Goal: Task Accomplishment & Management: Use online tool/utility

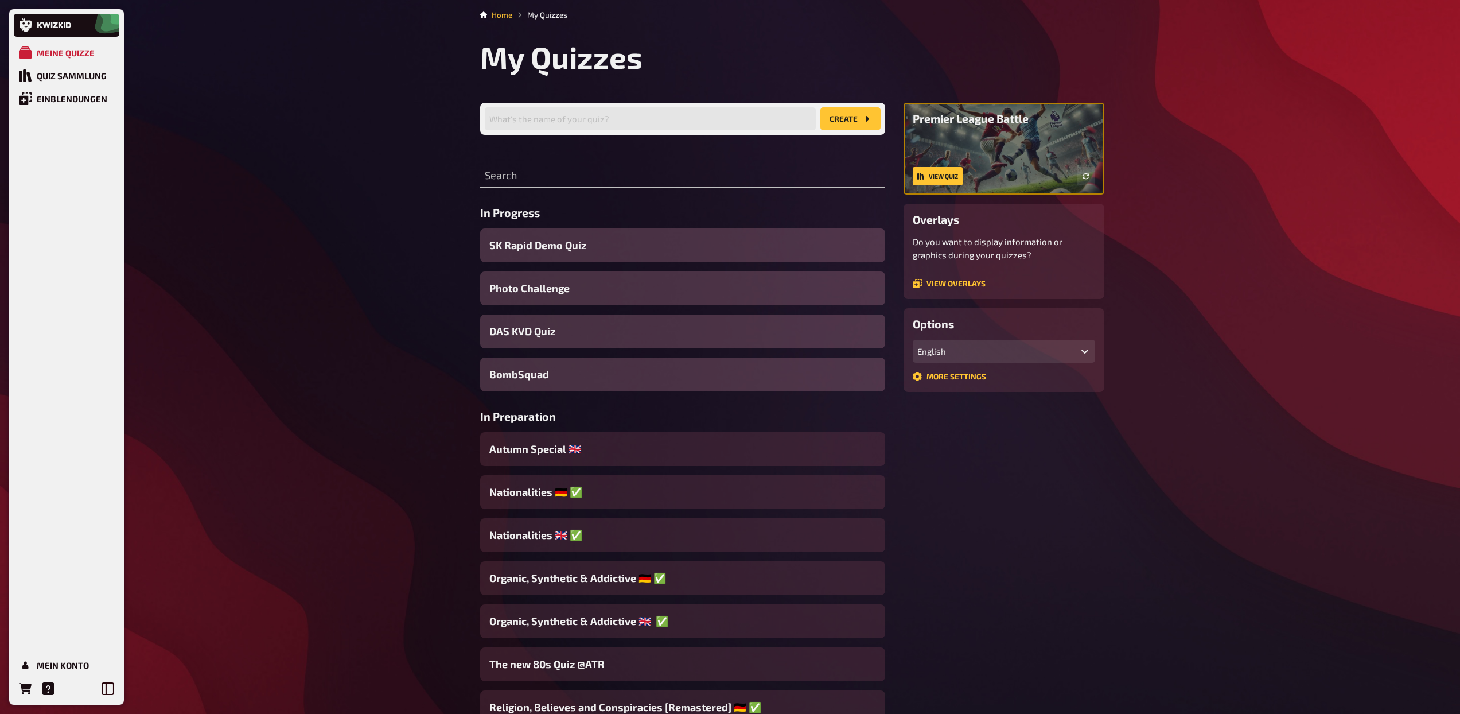
drag, startPoint x: 216, startPoint y: 79, endPoint x: 323, endPoint y: 118, distance: 113.6
click at [553, 166] on input "text" at bounding box center [682, 176] width 405 height 23
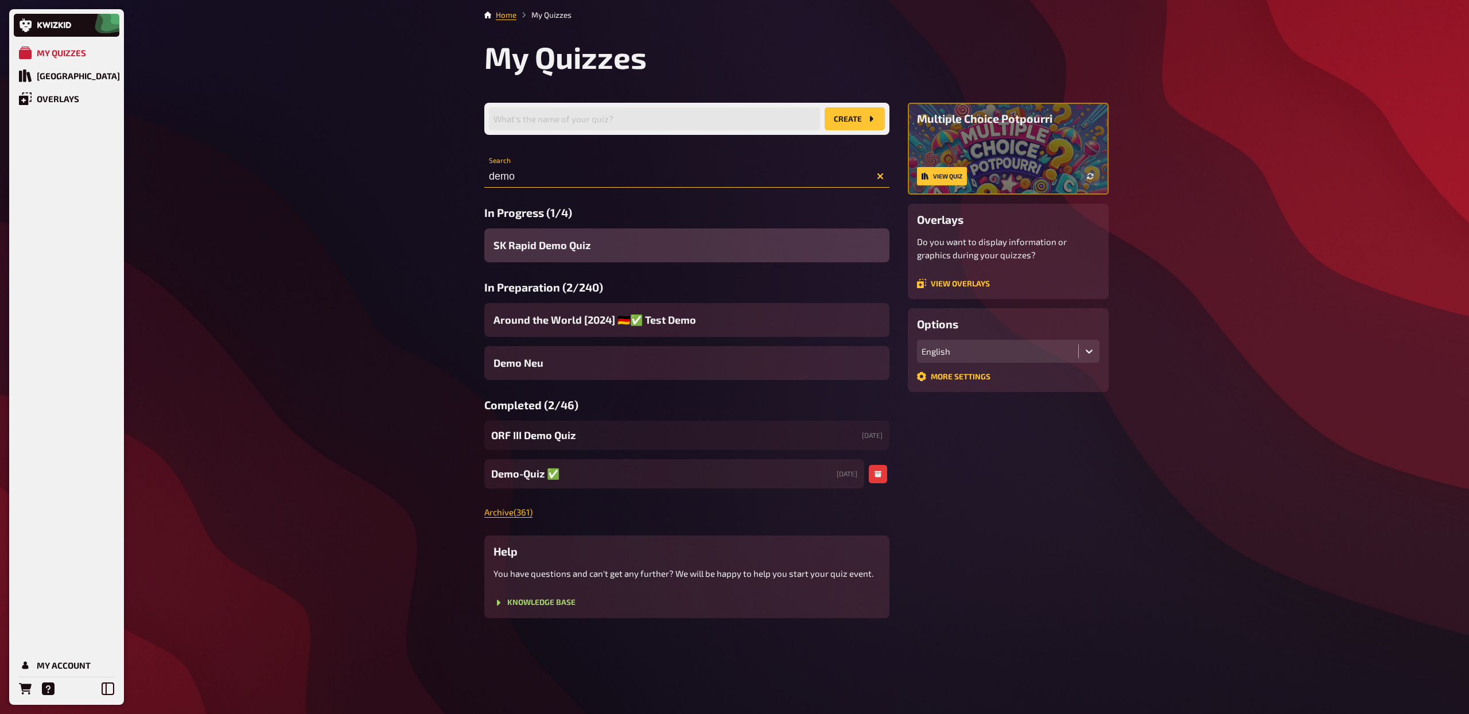
type input "demo"
click at [539, 476] on span "Demo-Quiz ✅​" at bounding box center [525, 473] width 68 height 15
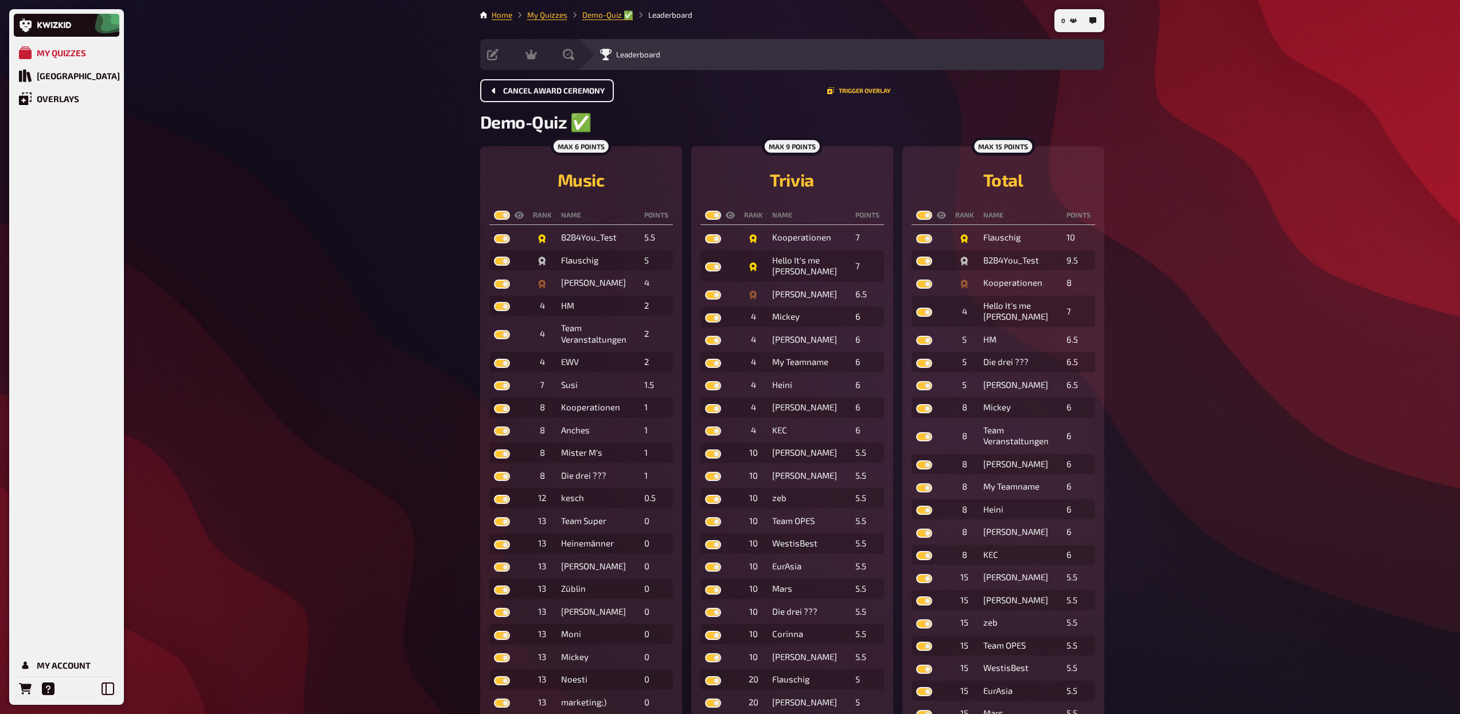
click at [538, 90] on span "Cancel award ceremony" at bounding box center [554, 91] width 102 height 8
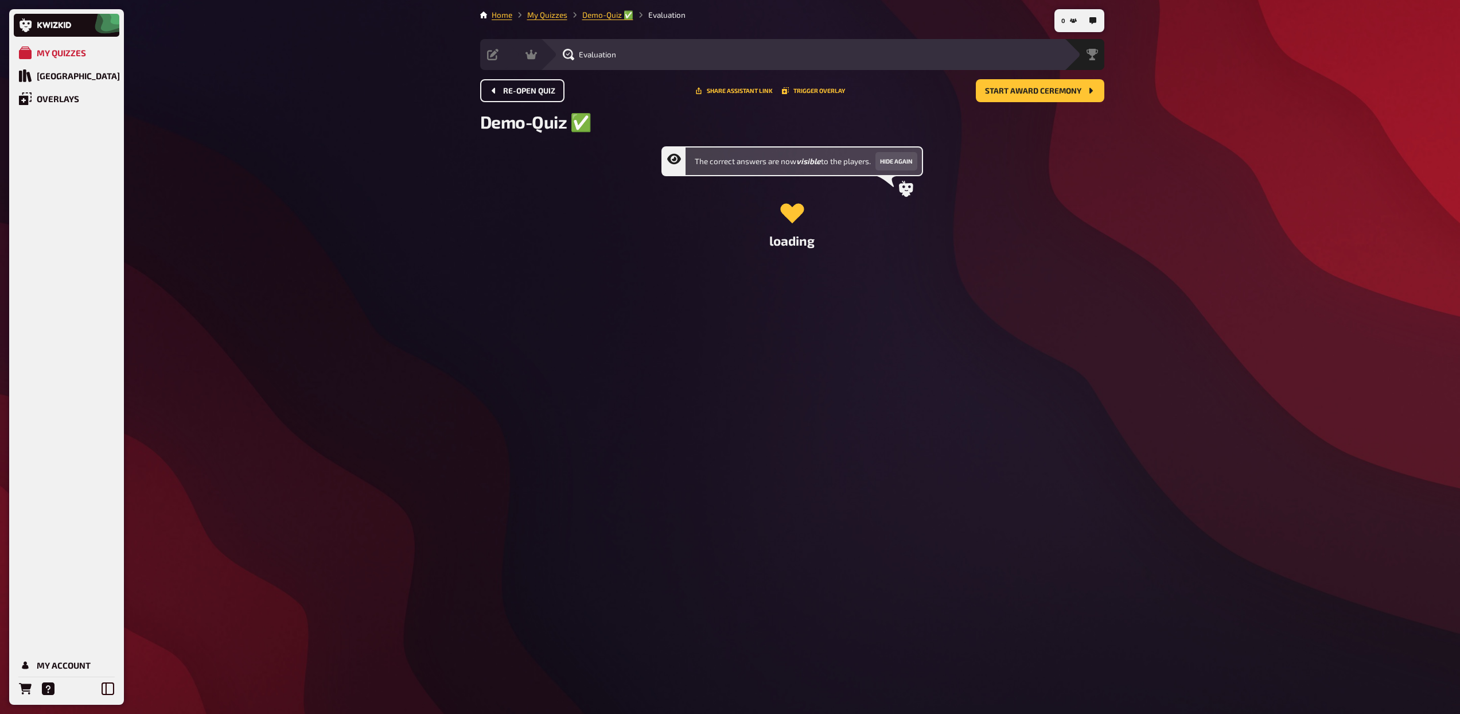
click at [538, 90] on span "Re-open Quiz" at bounding box center [529, 91] width 52 height 8
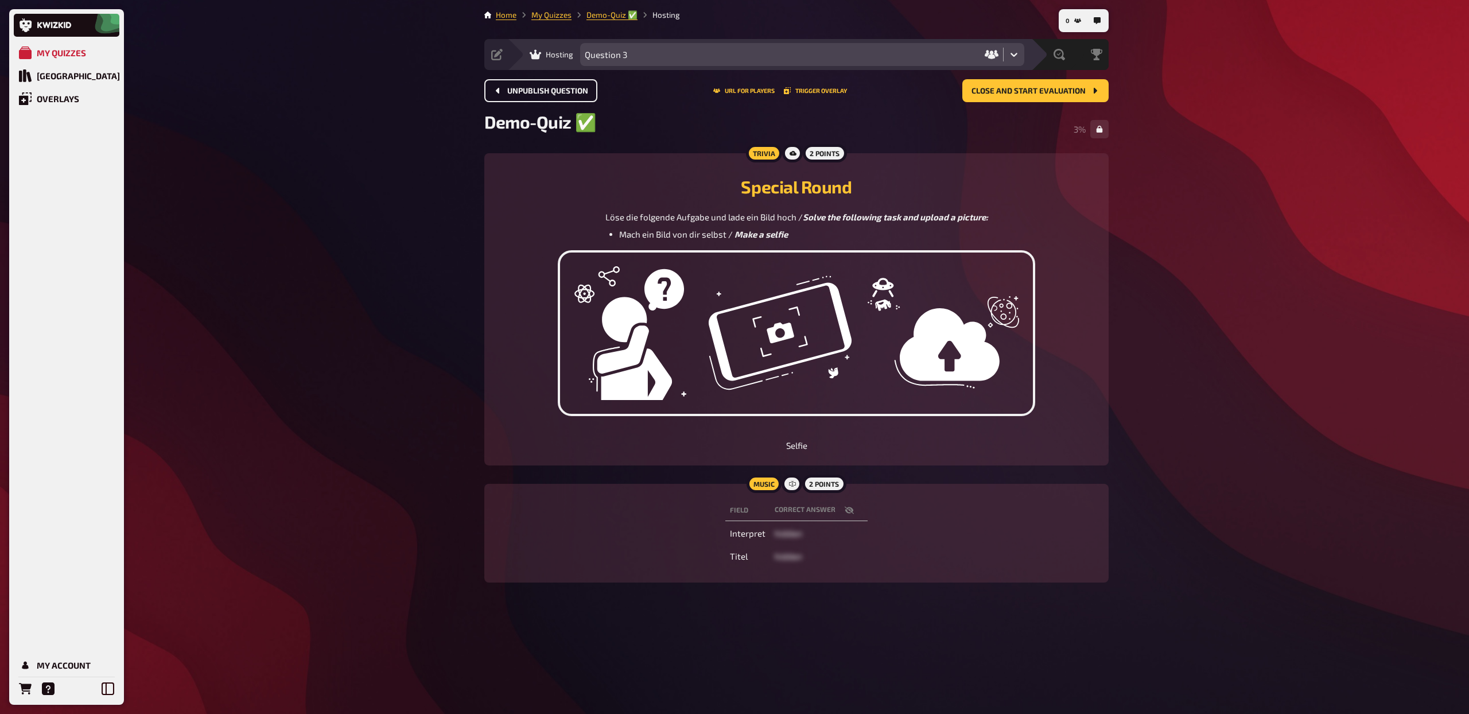
click at [538, 90] on span "Unpublish question" at bounding box center [547, 91] width 81 height 8
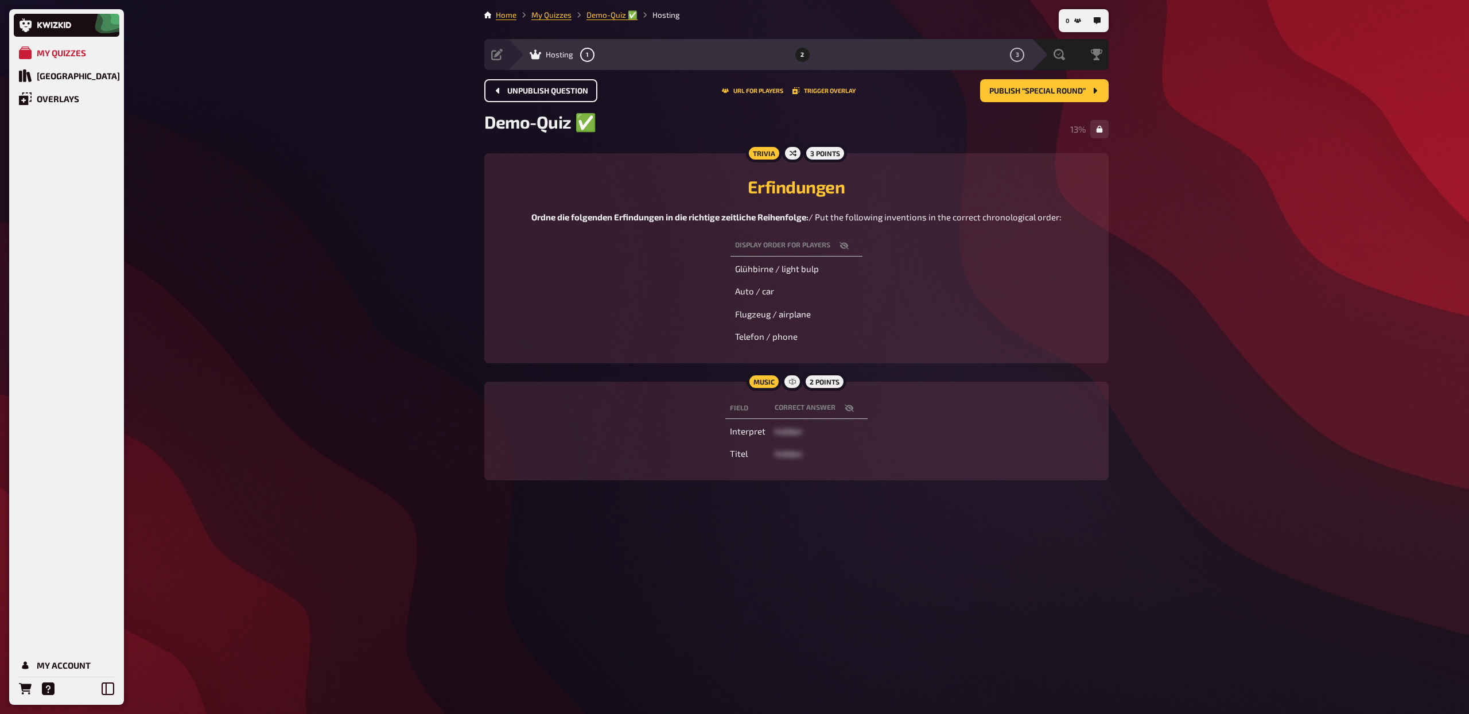
click at [538, 90] on span "Unpublish question" at bounding box center [547, 91] width 81 height 8
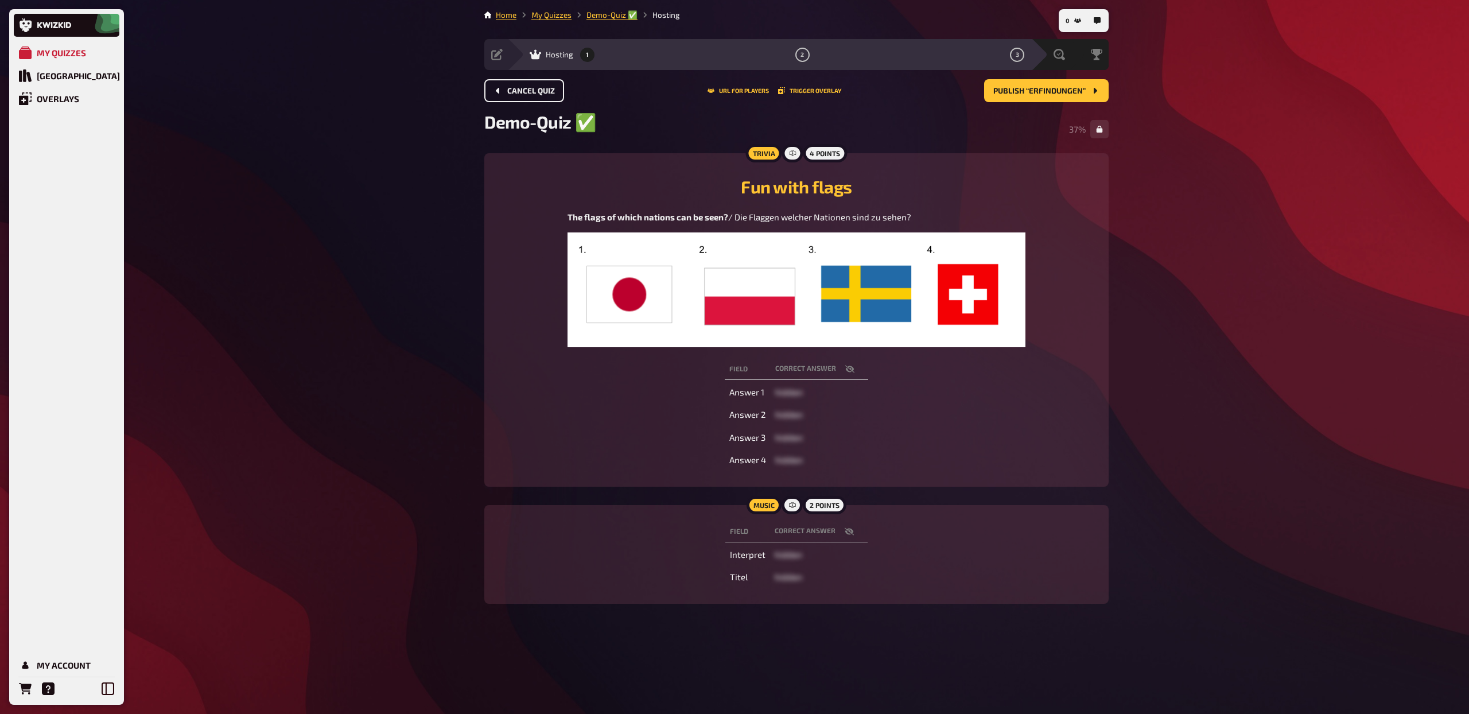
click at [538, 90] on span "Cancel Quiz" at bounding box center [531, 91] width 48 height 8
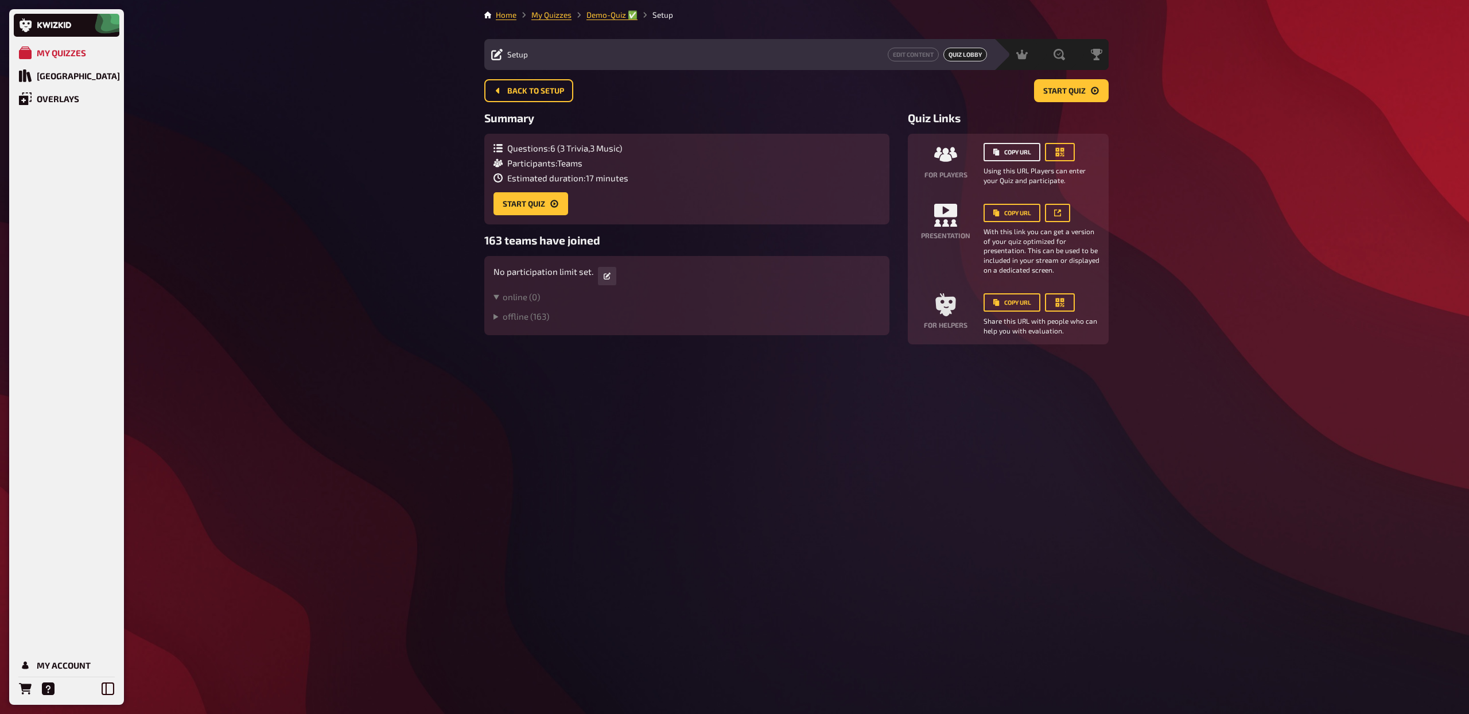
click at [1011, 158] on button "Copy URL" at bounding box center [1012, 152] width 57 height 18
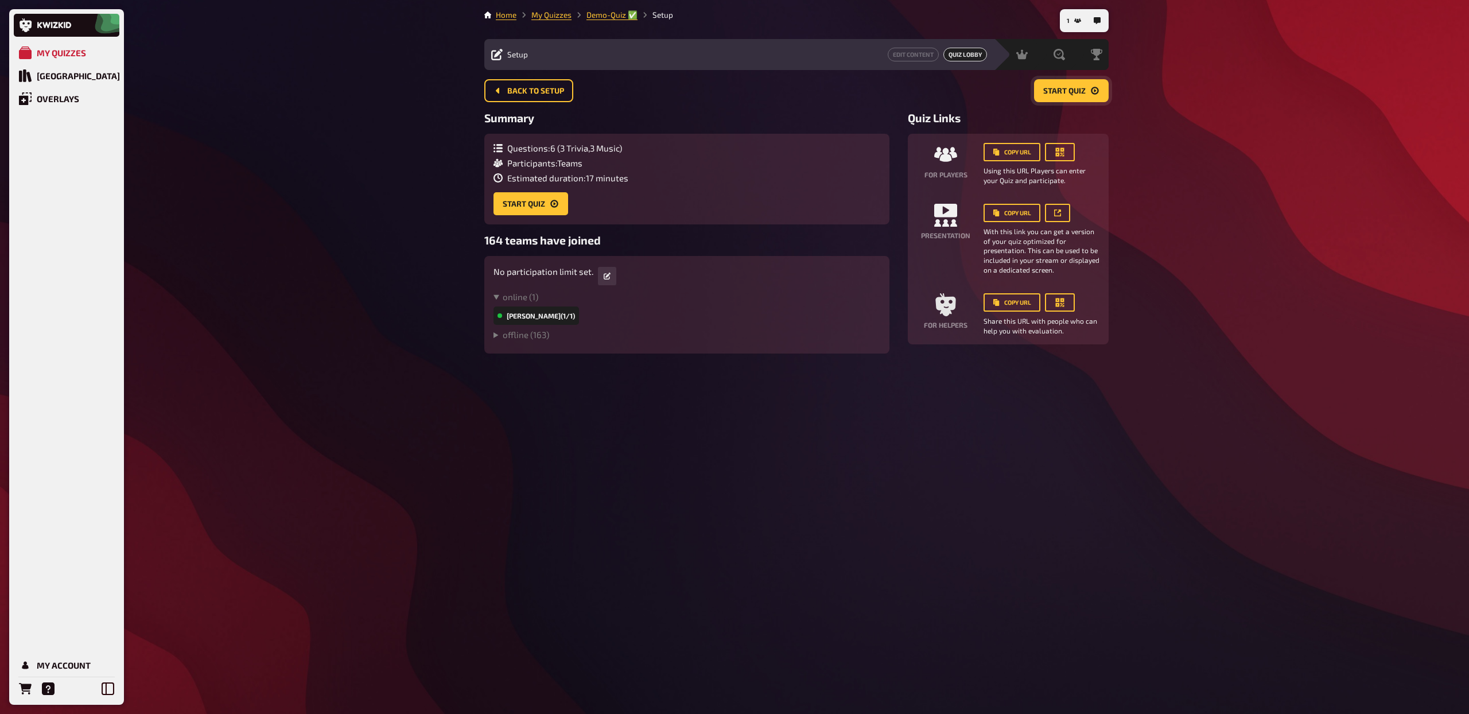
click at [1062, 90] on span "Start Quiz" at bounding box center [1064, 91] width 42 height 8
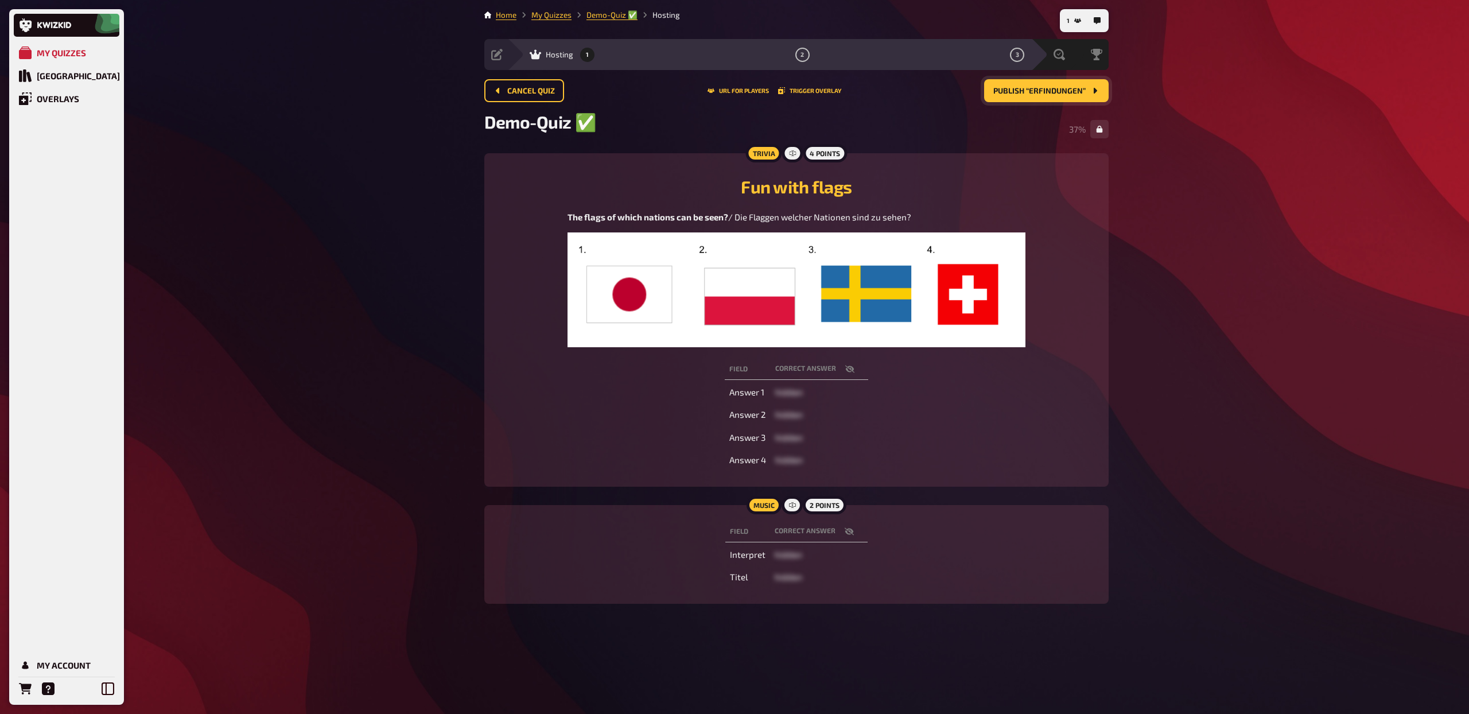
click at [1044, 90] on span "Publish “Erfindungen”" at bounding box center [1039, 91] width 92 height 8
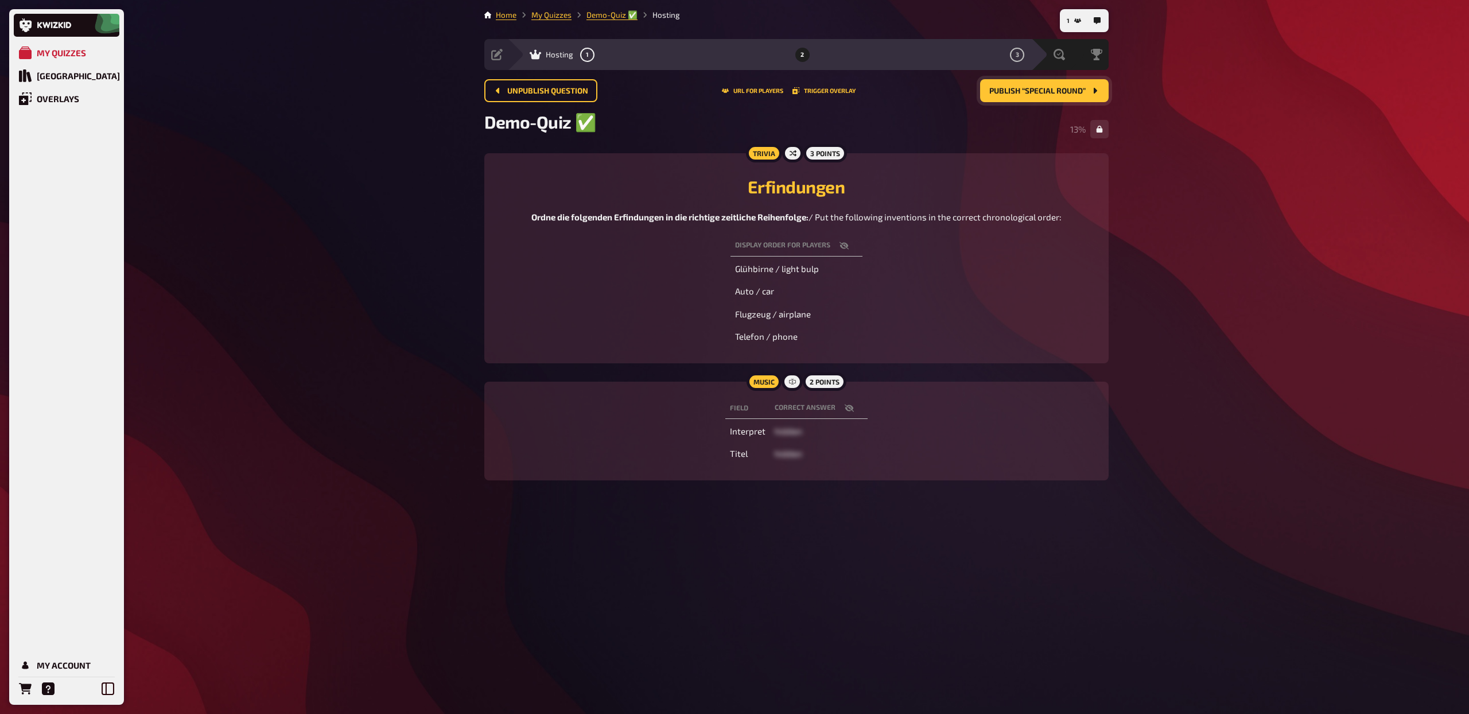
click at [1055, 94] on span "Publish “Special Round”" at bounding box center [1037, 91] width 96 height 8
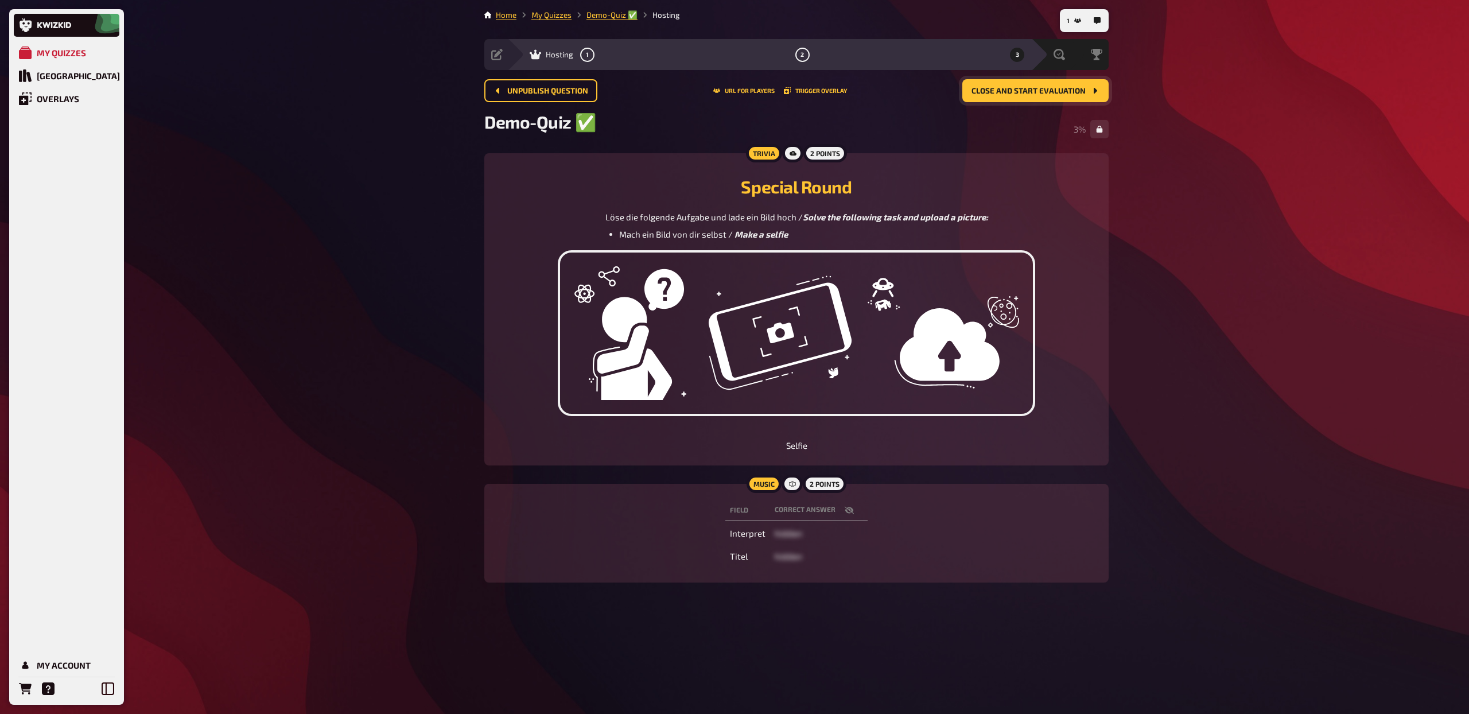
click at [998, 118] on div "Demo-Quiz ✅​ 3 %" at bounding box center [796, 128] width 624 height 35
click at [1026, 94] on span "Close and start evaluation" at bounding box center [1029, 91] width 114 height 8
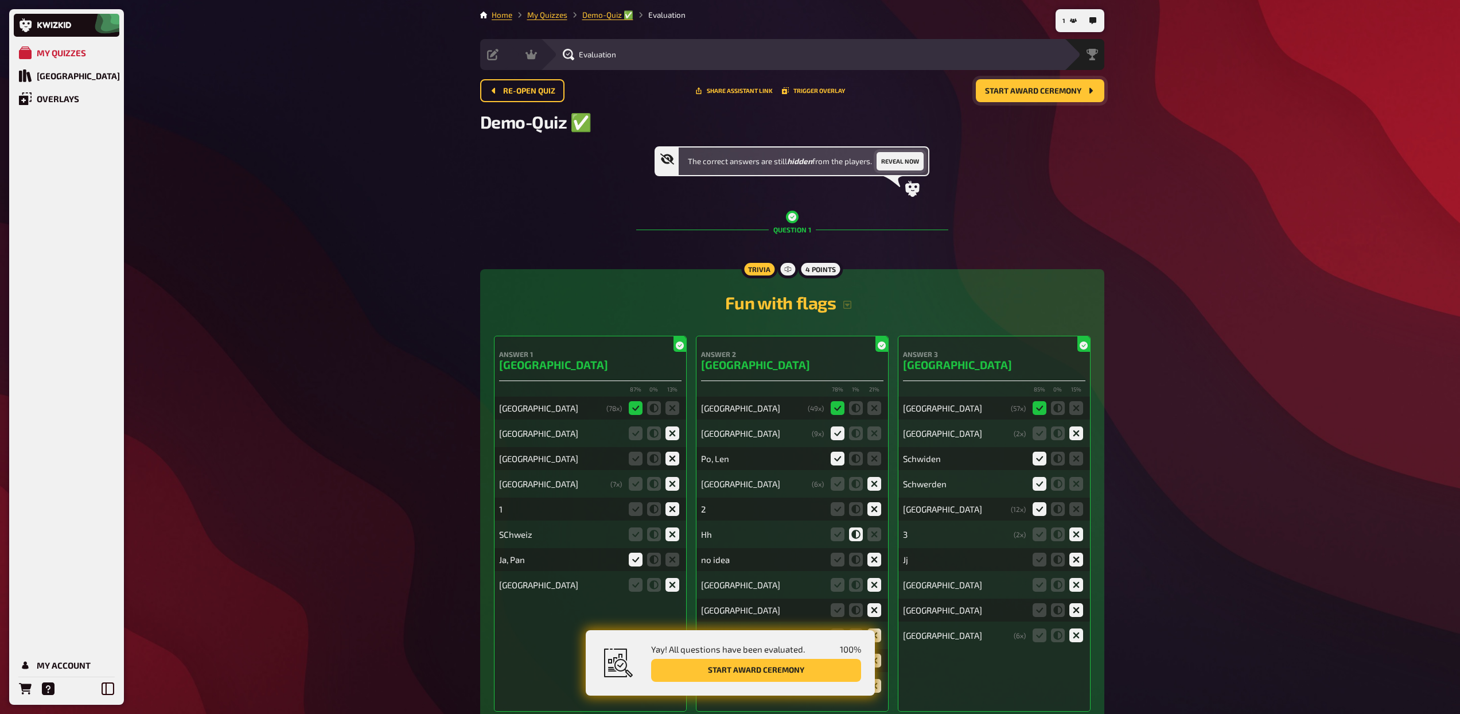
click at [917, 162] on button "Reveal now" at bounding box center [900, 161] width 47 height 18
click at [1034, 90] on span "Start award ceremony" at bounding box center [1033, 91] width 96 height 8
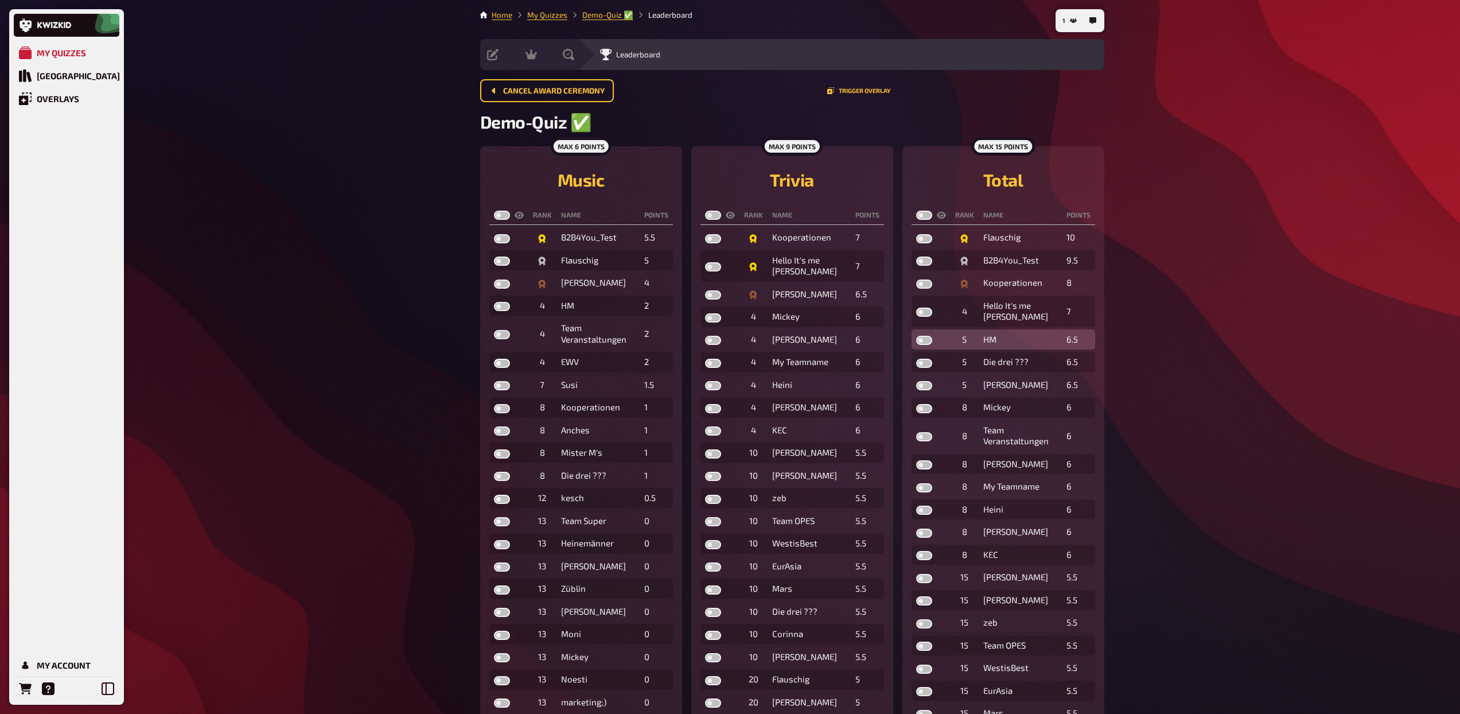
click at [922, 341] on label at bounding box center [924, 340] width 16 height 9
click at [916, 336] on input "checkbox" at bounding box center [916, 335] width 1 height 1
checkbox input "true"
click at [923, 310] on label at bounding box center [924, 312] width 16 height 9
click at [916, 308] on input "checkbox" at bounding box center [916, 307] width 1 height 1
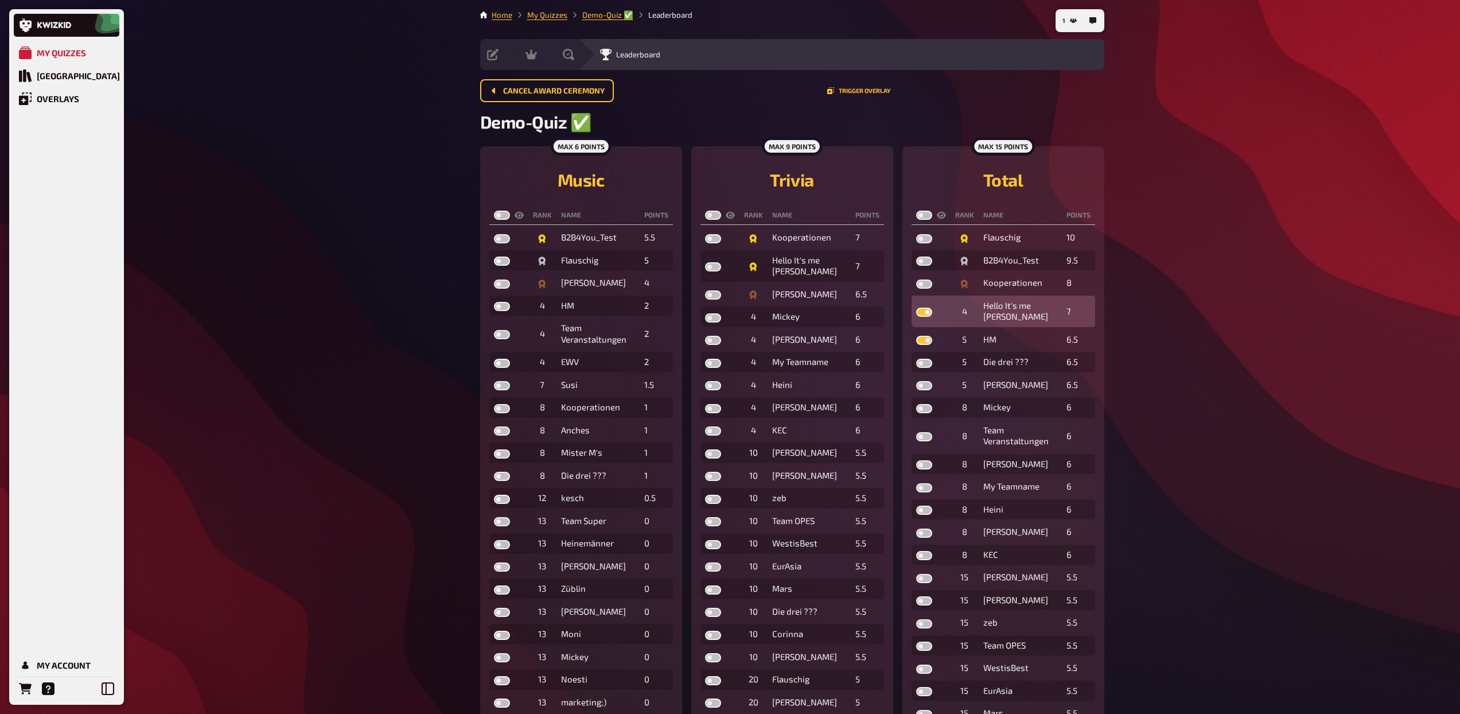
checkbox input "true"
click at [919, 276] on td at bounding box center [931, 283] width 39 height 21
click at [923, 284] on label at bounding box center [924, 283] width 16 height 9
click at [916, 279] on input "checkbox" at bounding box center [916, 279] width 1 height 1
checkbox input "true"
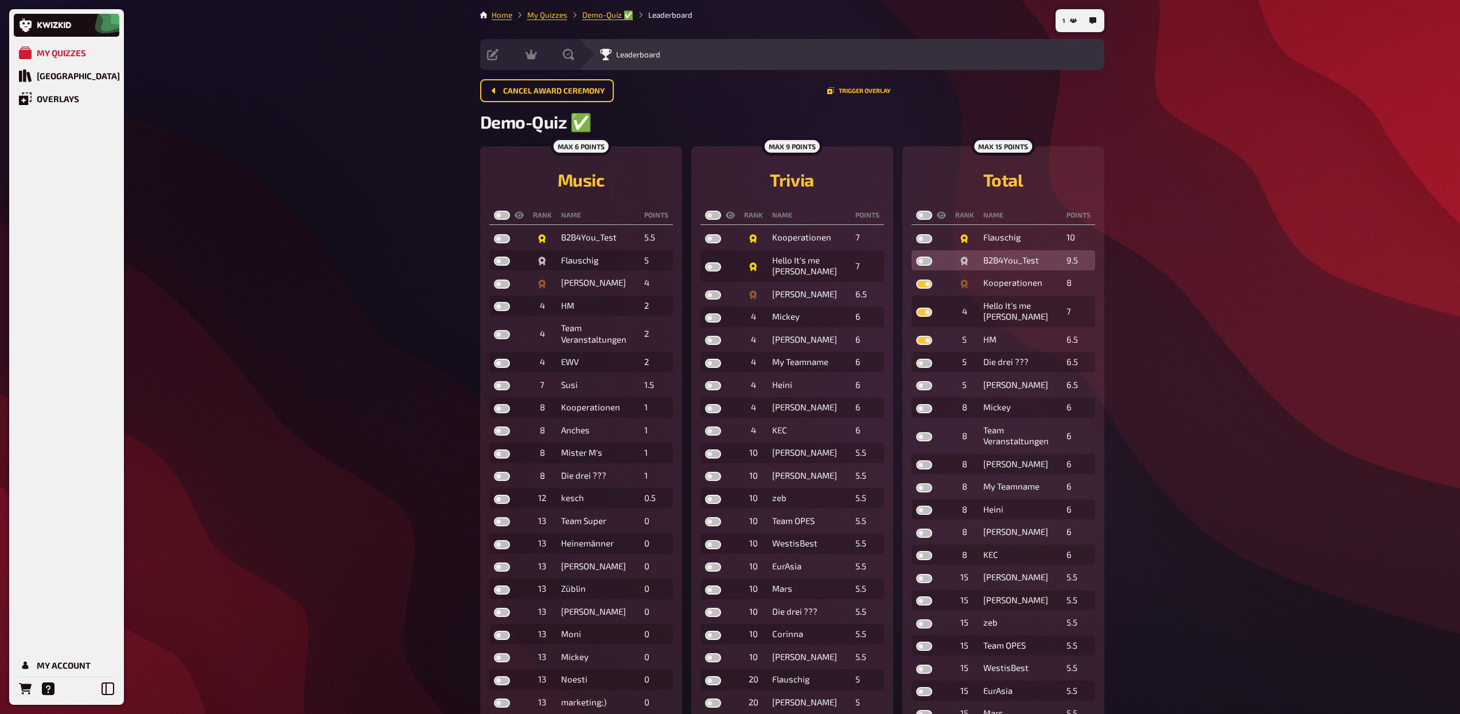
click at [923, 263] on label at bounding box center [924, 261] width 16 height 9
click at [916, 257] on input "checkbox" at bounding box center [916, 256] width 1 height 1
checkbox input "true"
click at [922, 240] on label at bounding box center [924, 238] width 16 height 9
click at [916, 234] on input "checkbox" at bounding box center [916, 234] width 1 height 1
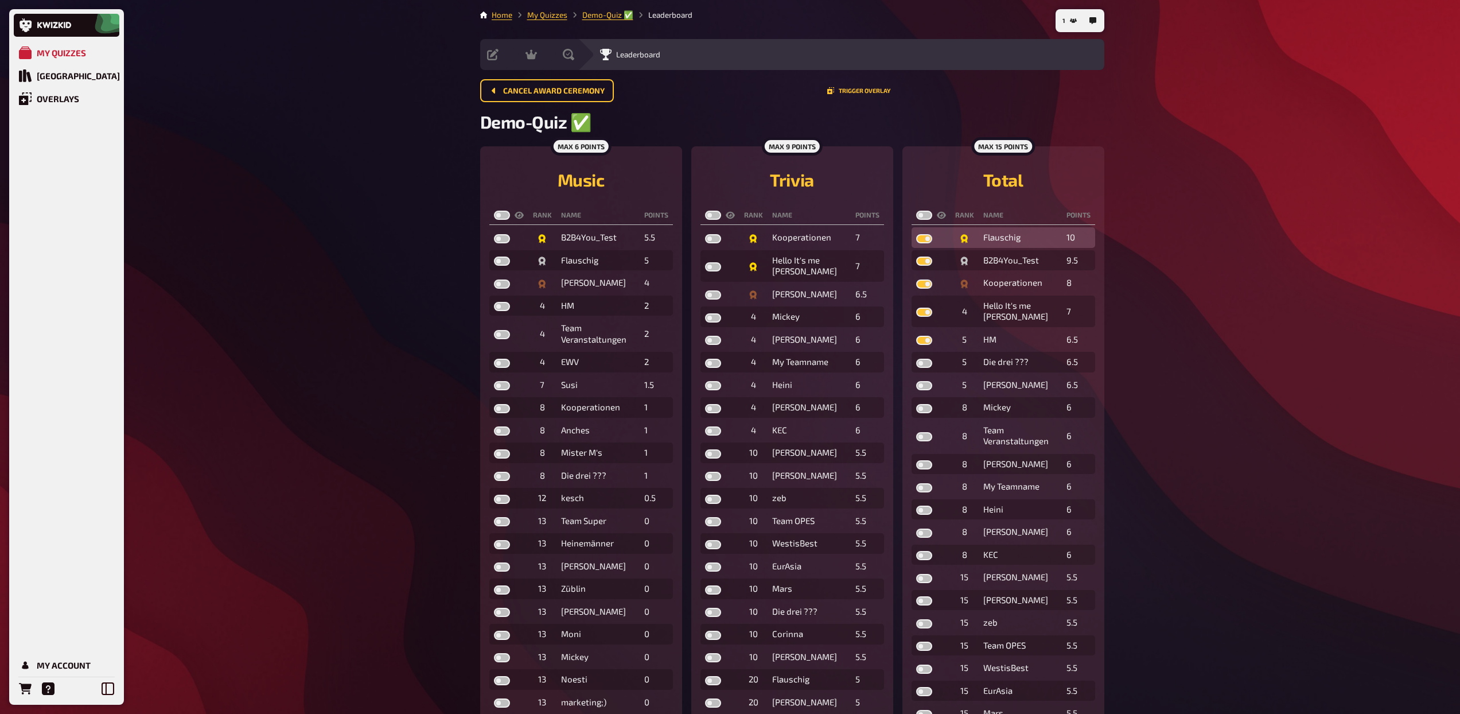
checkbox input "true"
click at [712, 220] on label at bounding box center [713, 215] width 16 height 9
click at [705, 211] on input "checkbox" at bounding box center [705, 210] width 1 height 1
checkbox input "true"
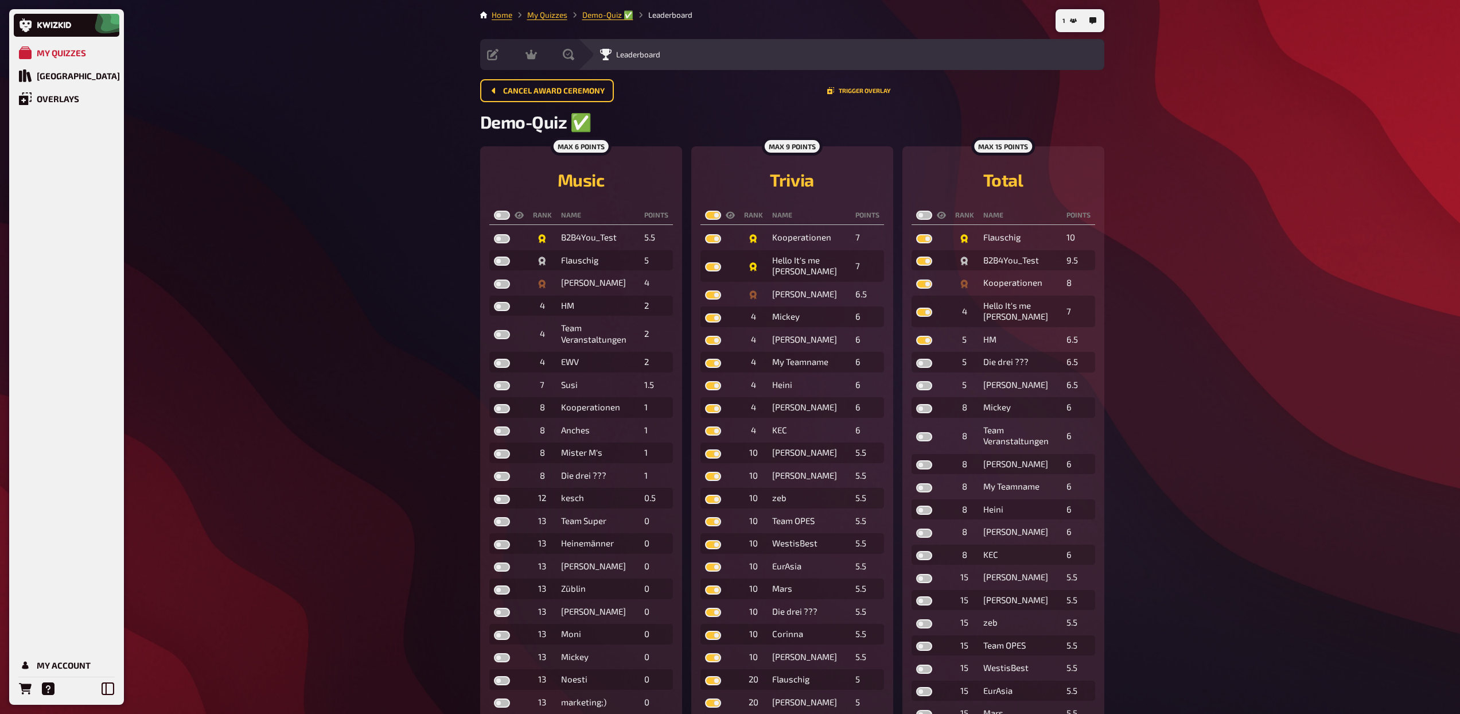
checkbox input "true"
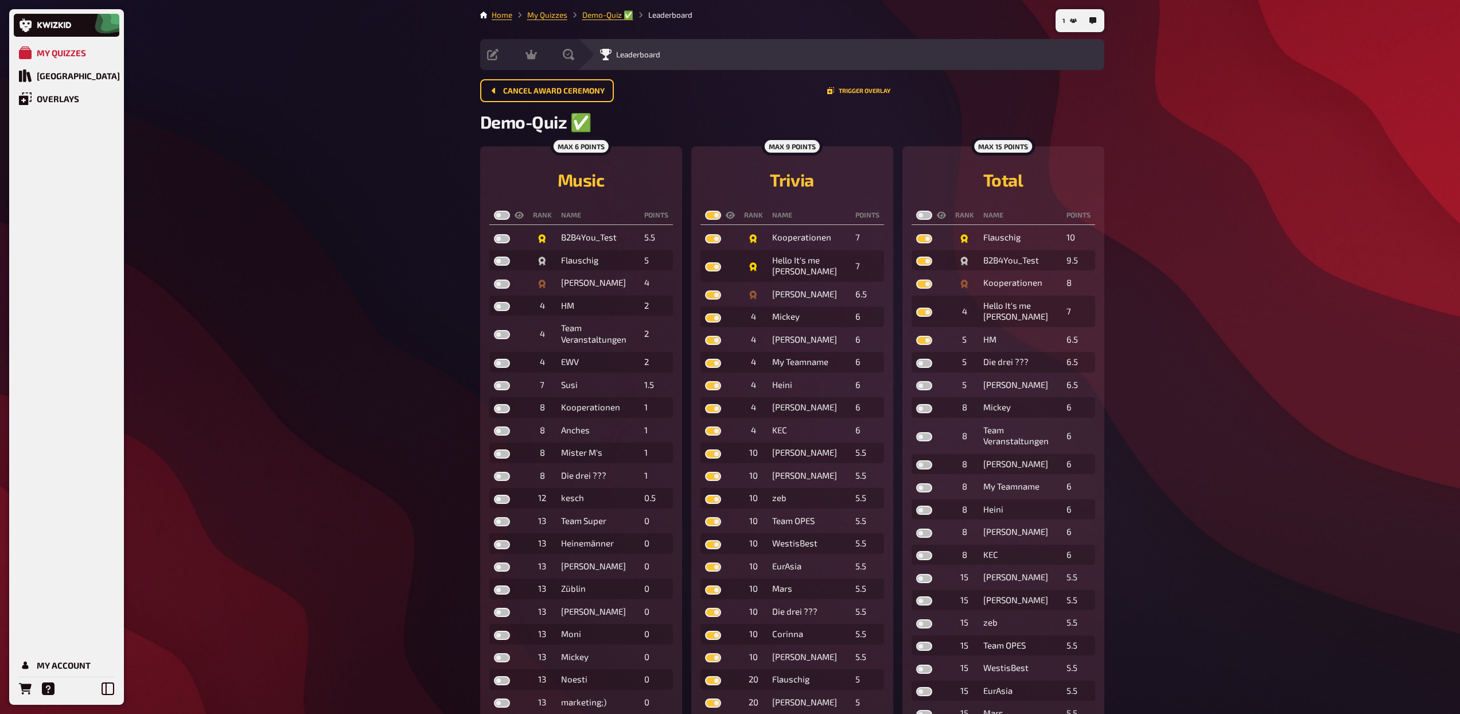
checkbox input "true"
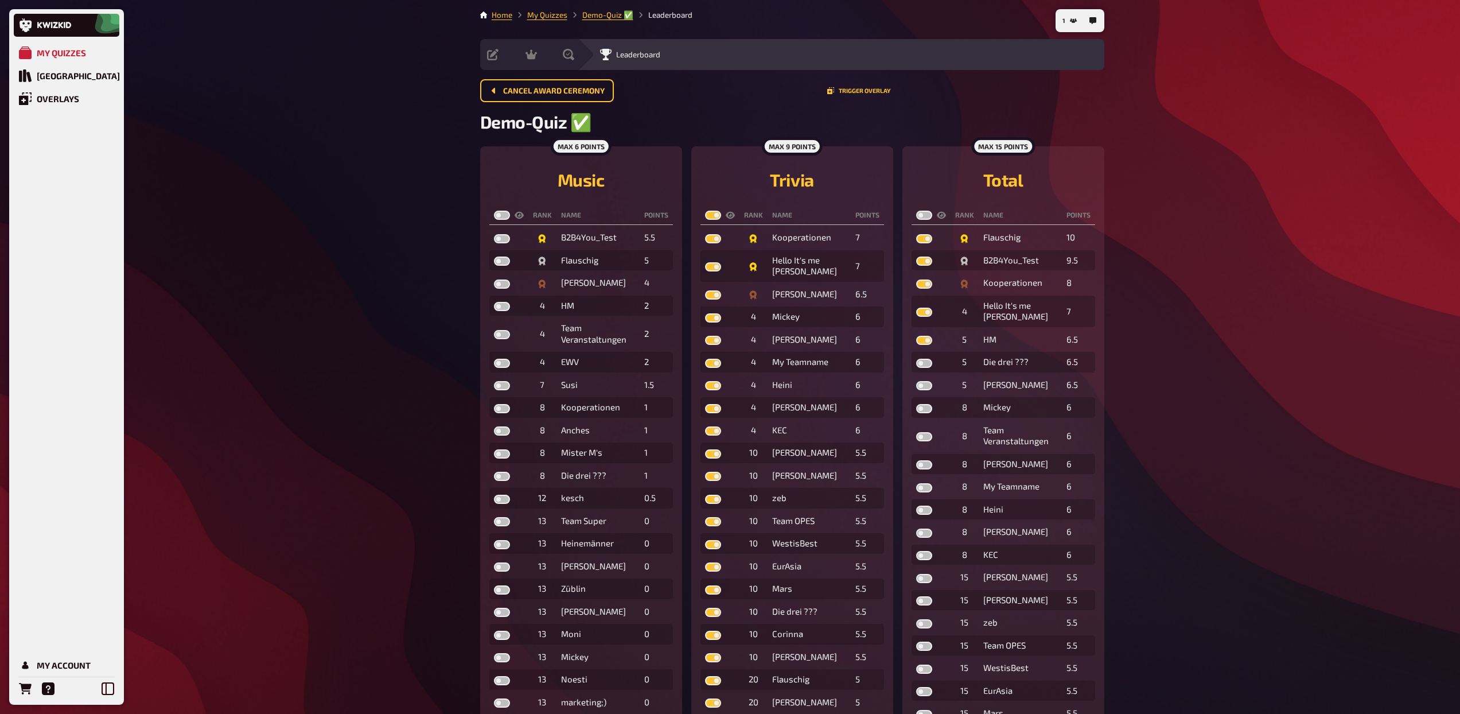
checkbox input "true"
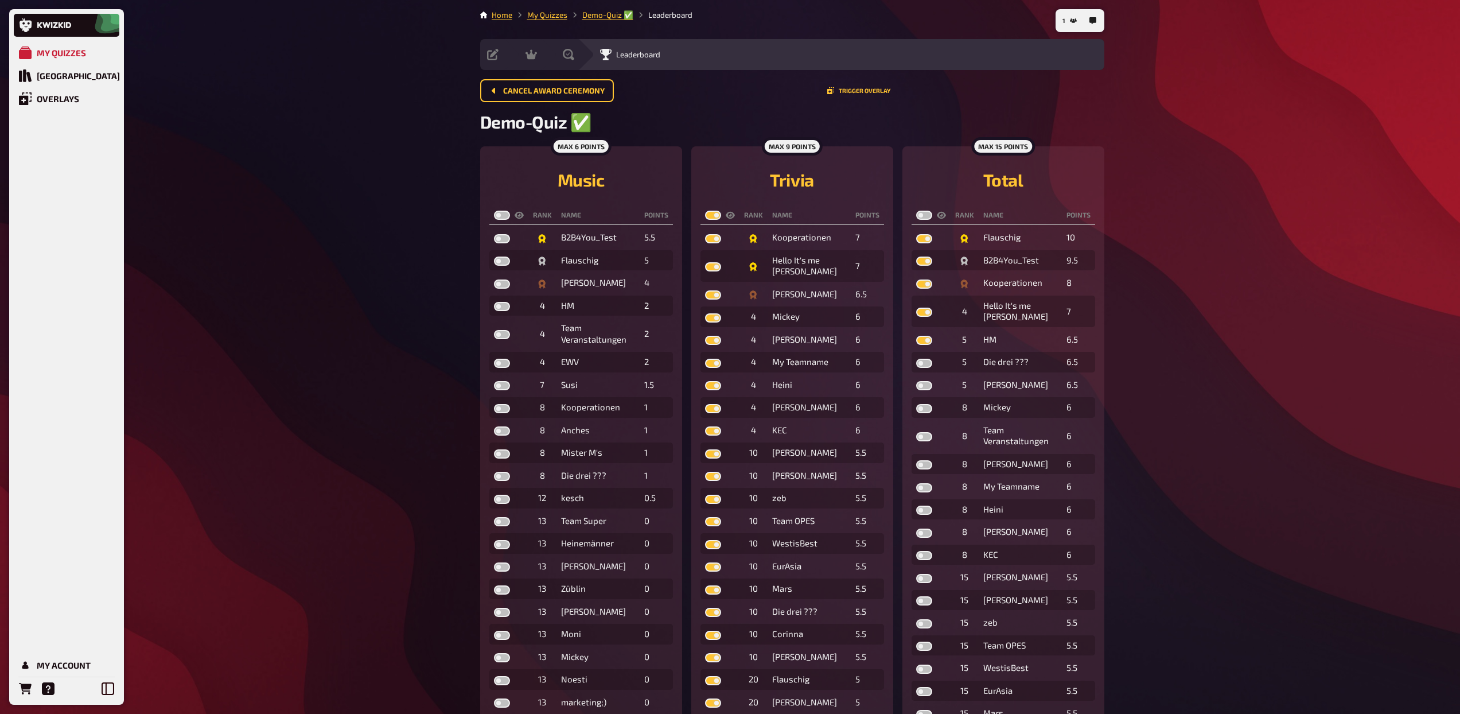
checkbox input "true"
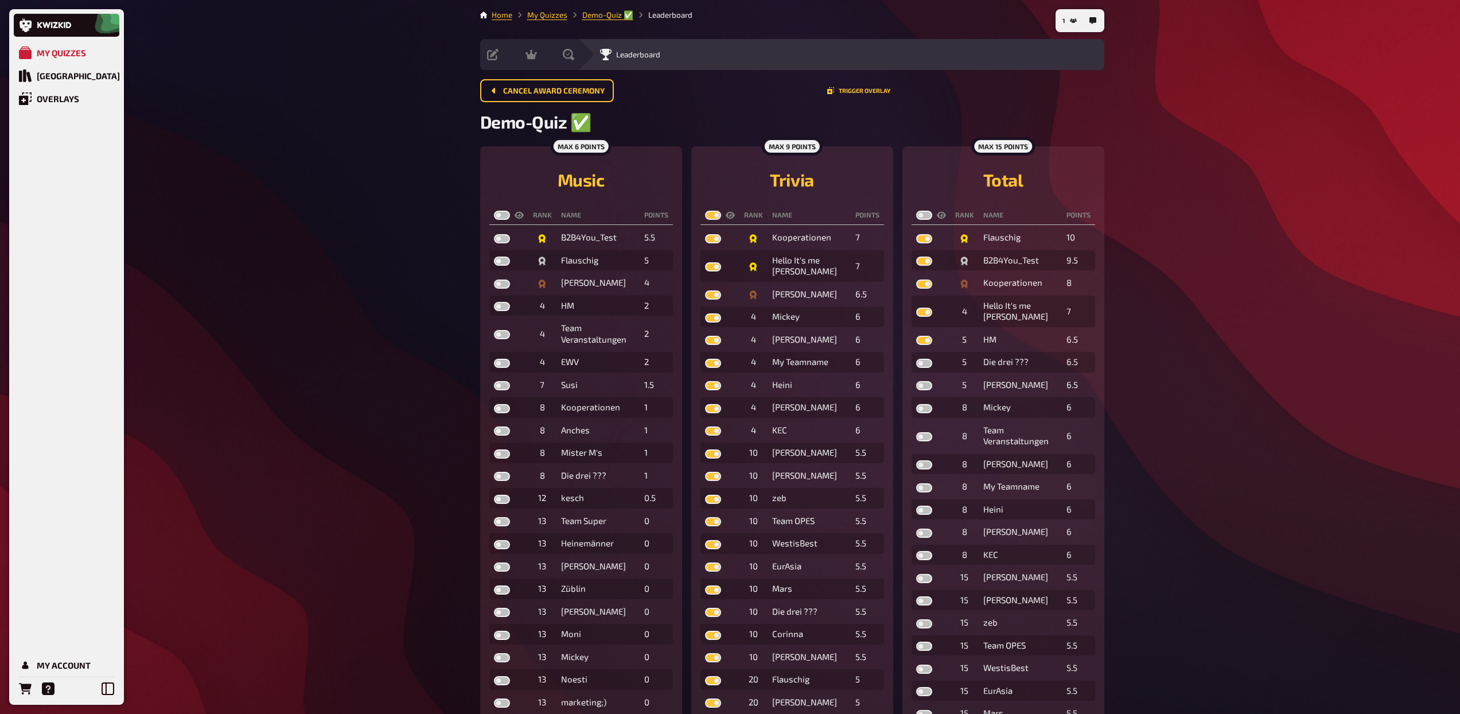
checkbox input "true"
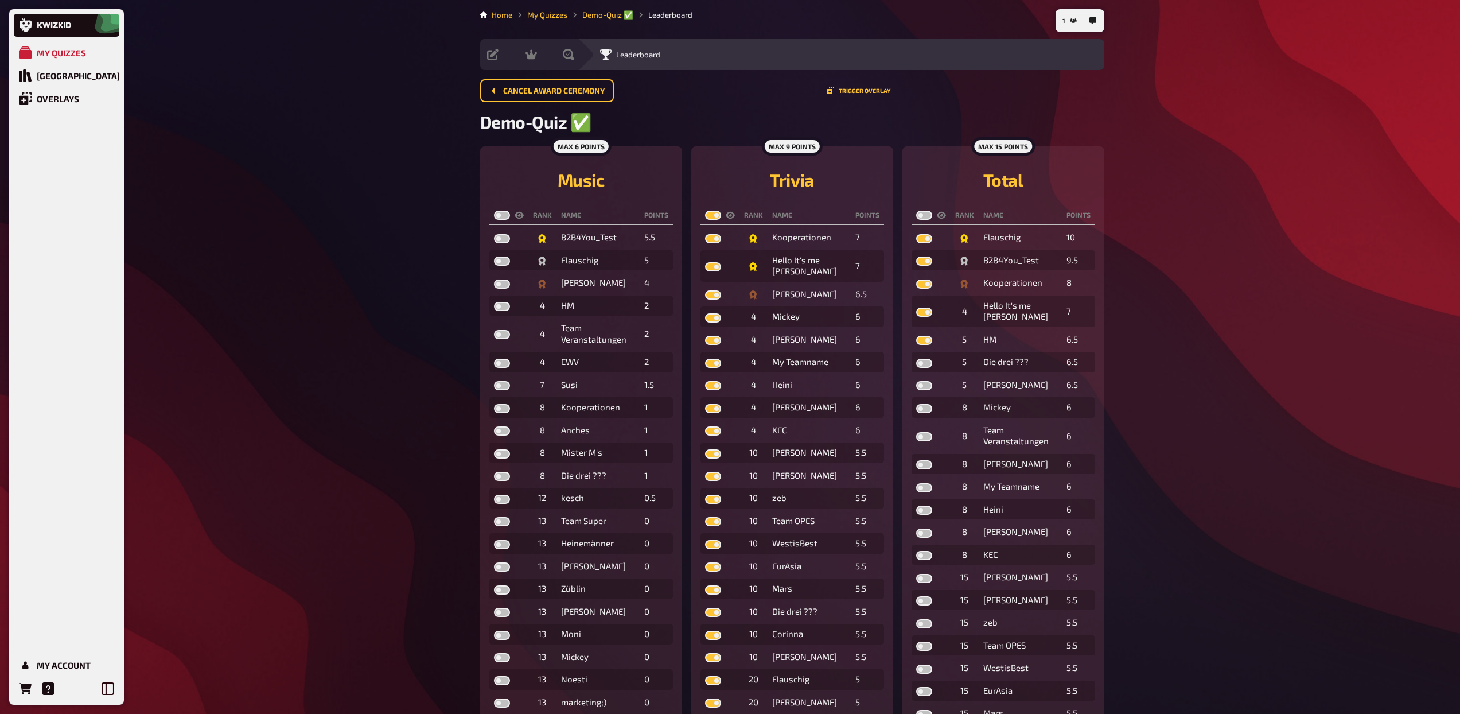
checkbox input "true"
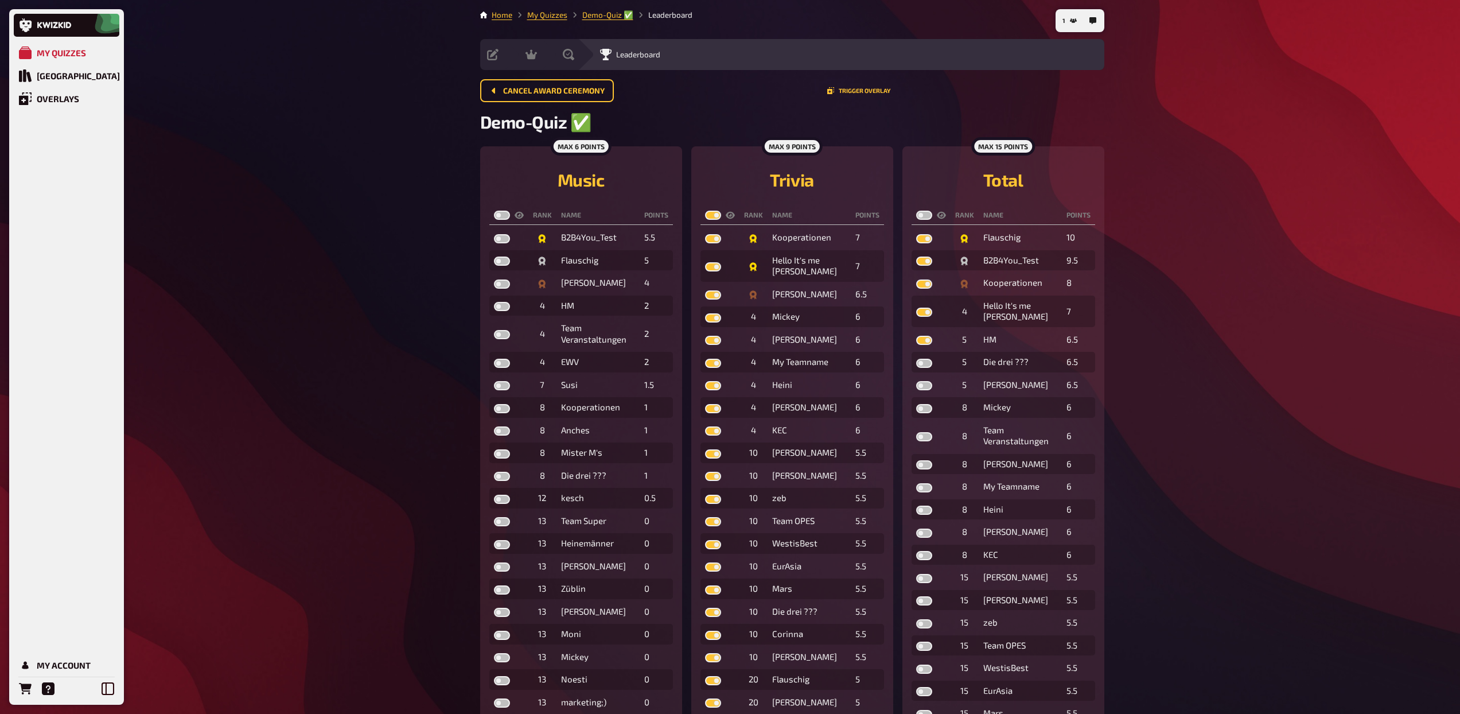
checkbox input "true"
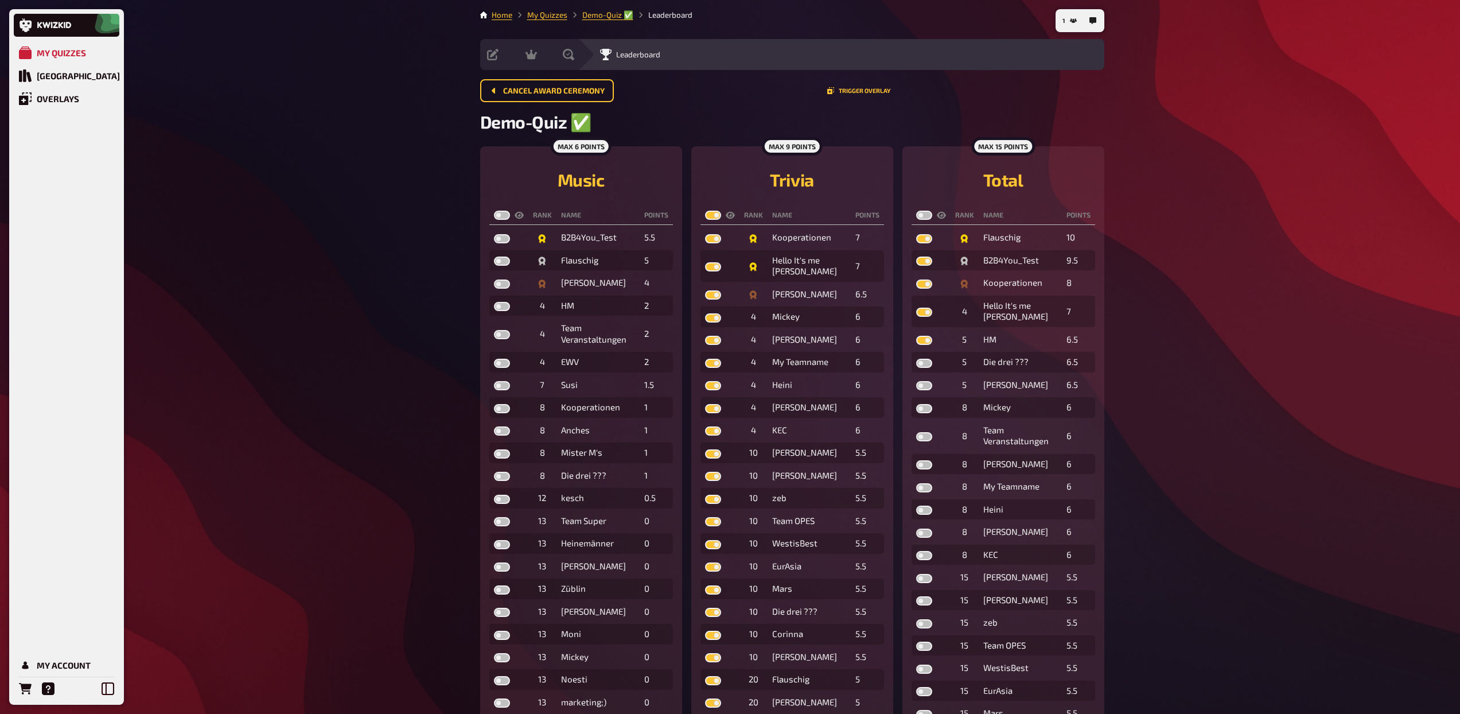
checkbox input "true"
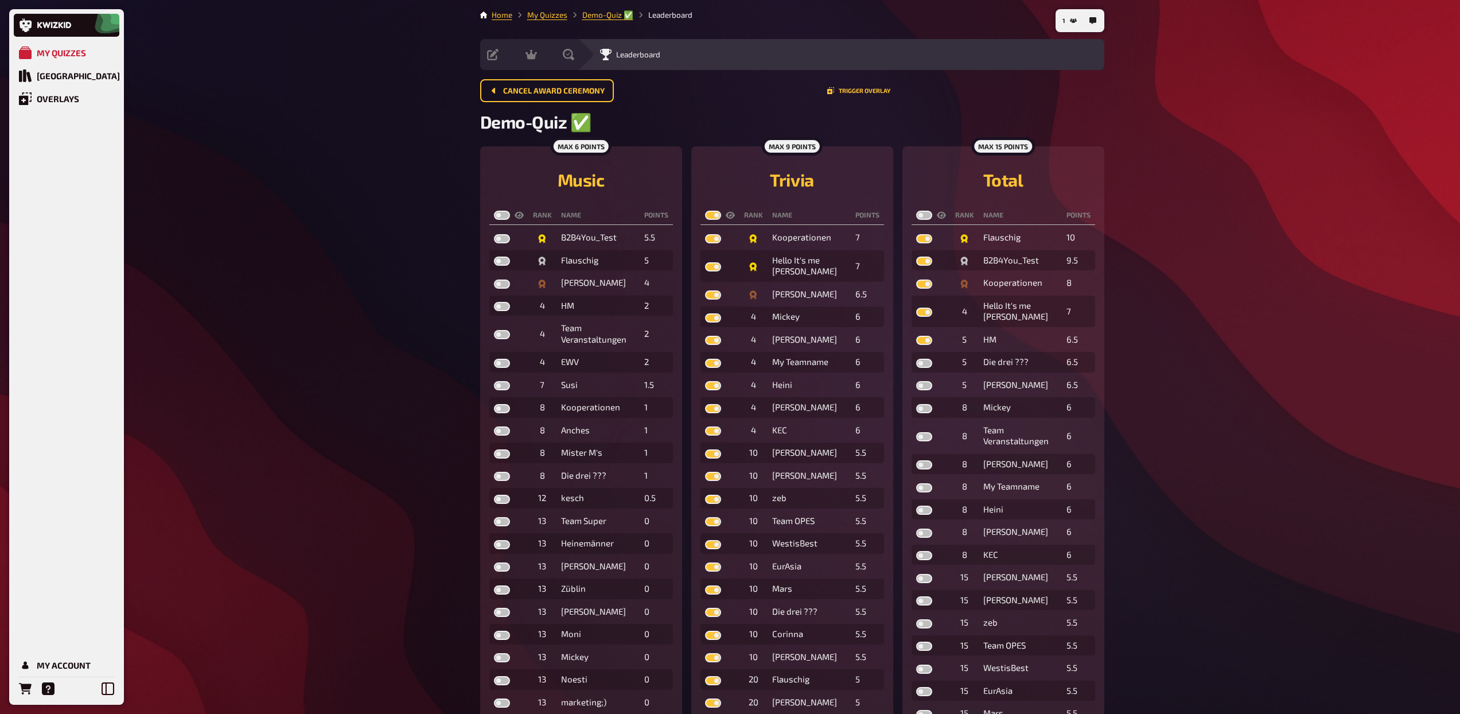
checkbox input "true"
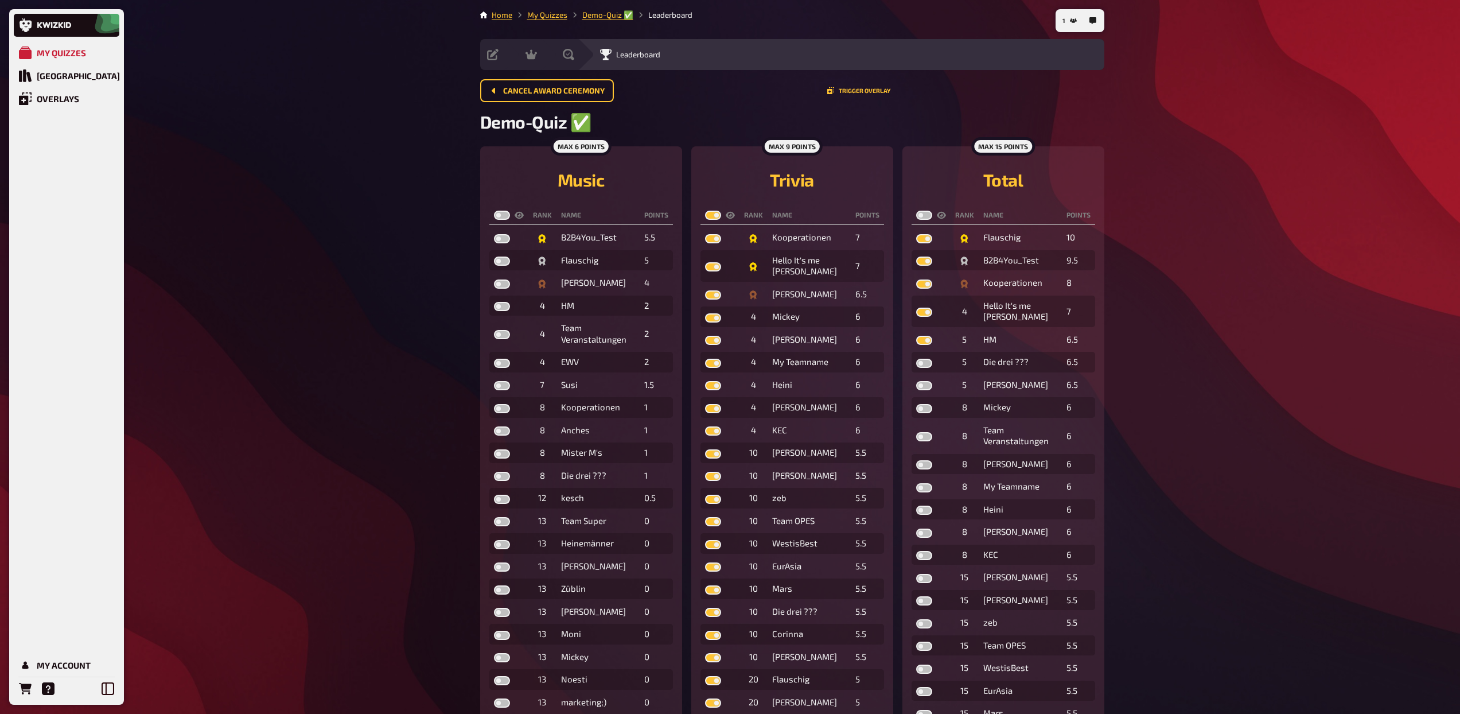
checkbox input "true"
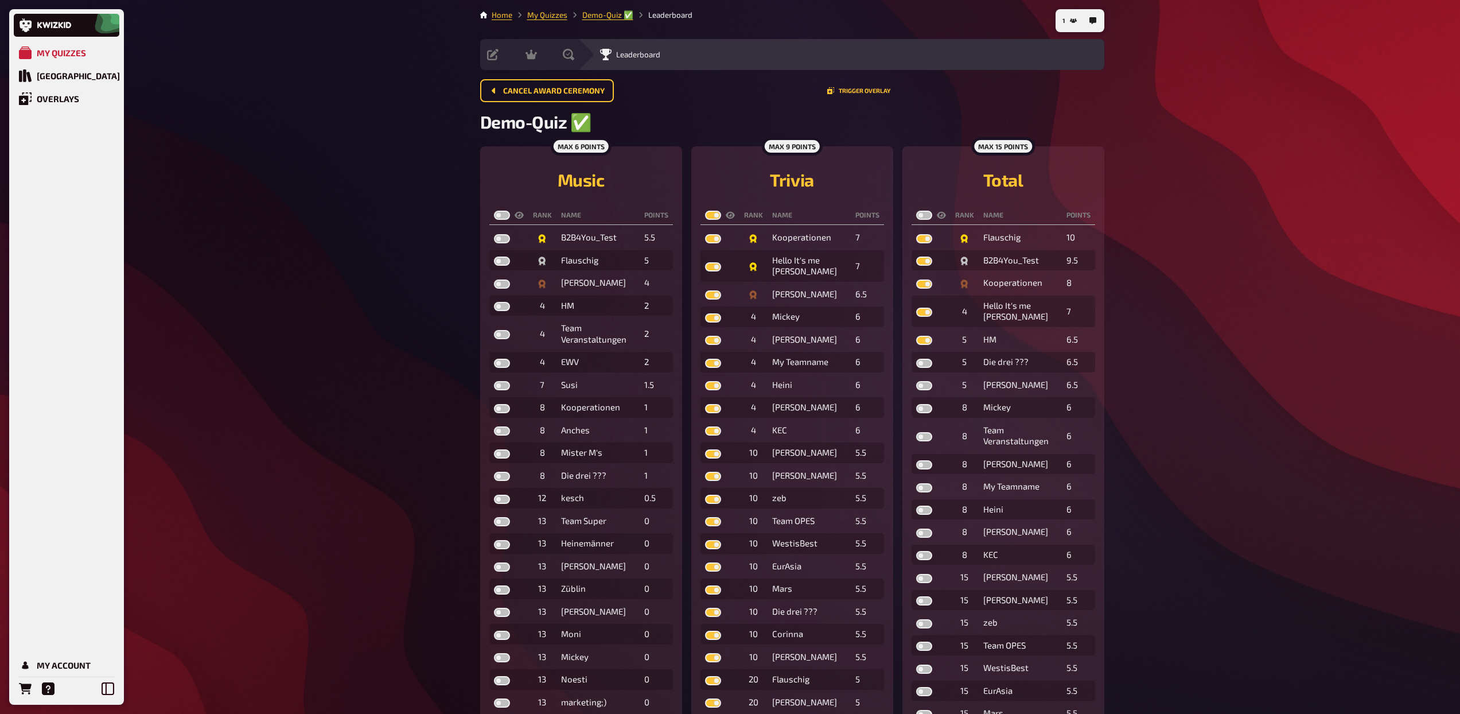
checkbox input "true"
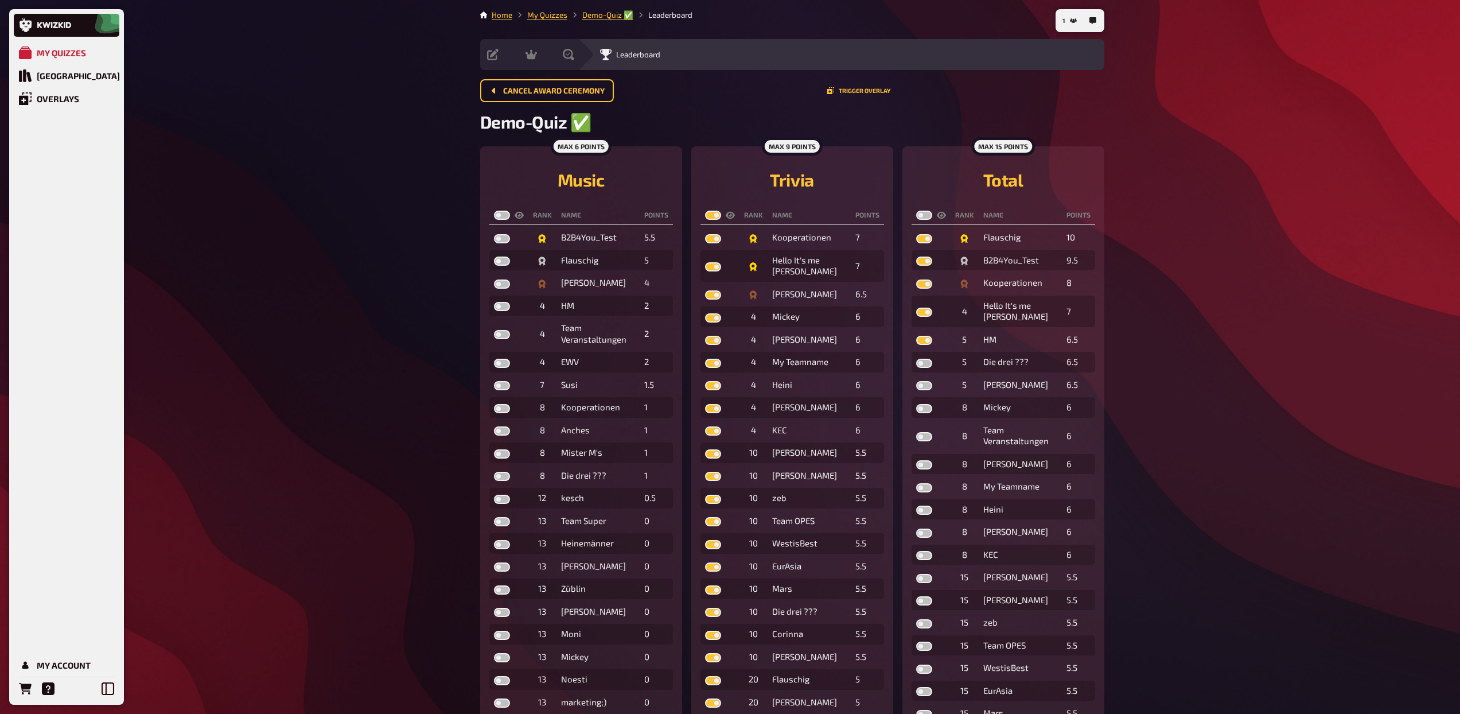
checkbox input "true"
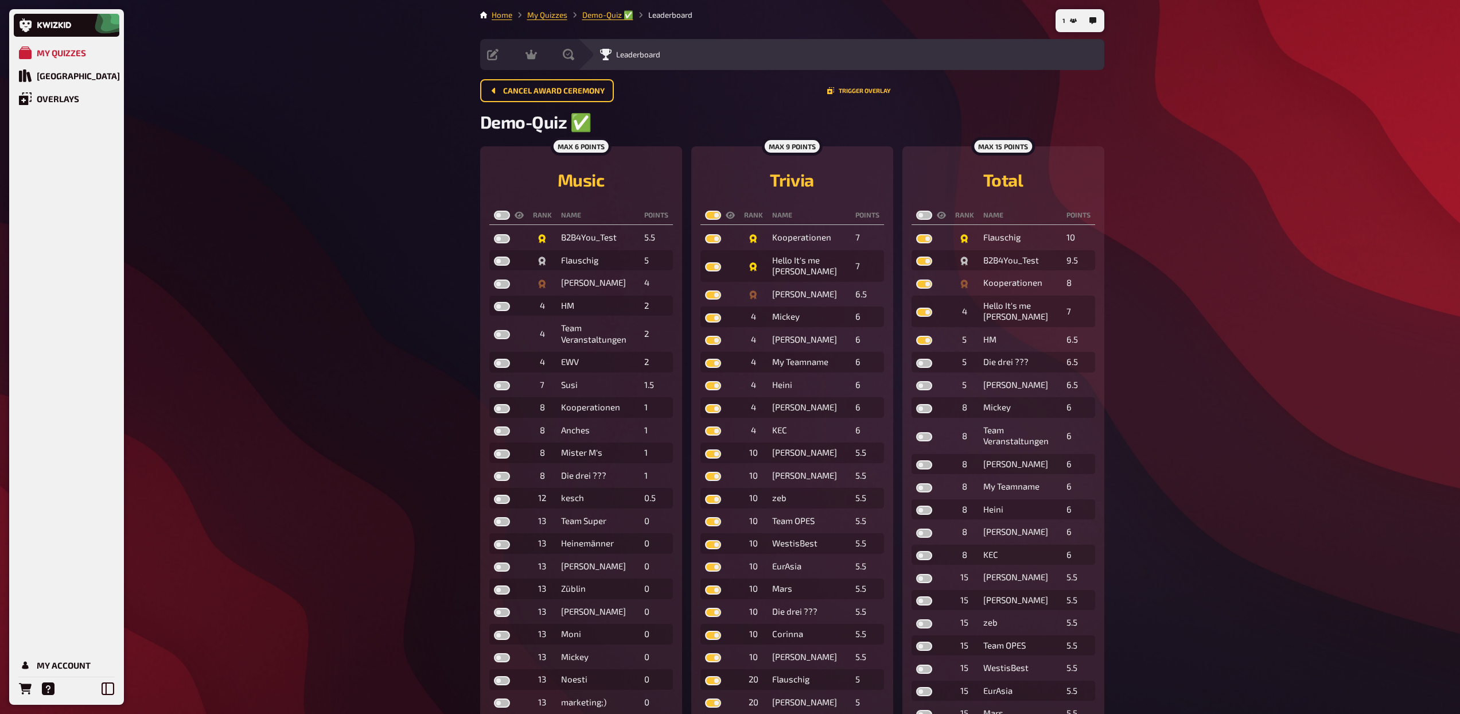
checkbox input "true"
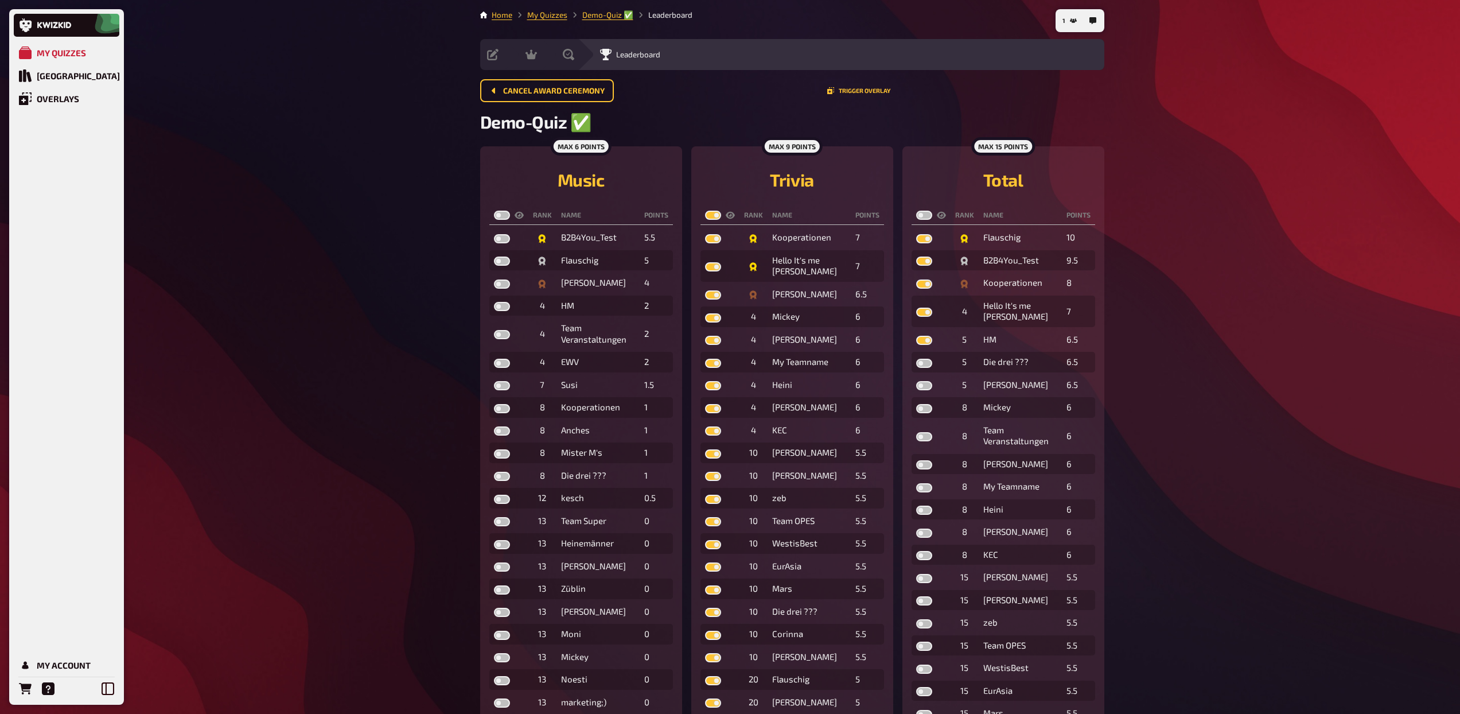
checkbox input "true"
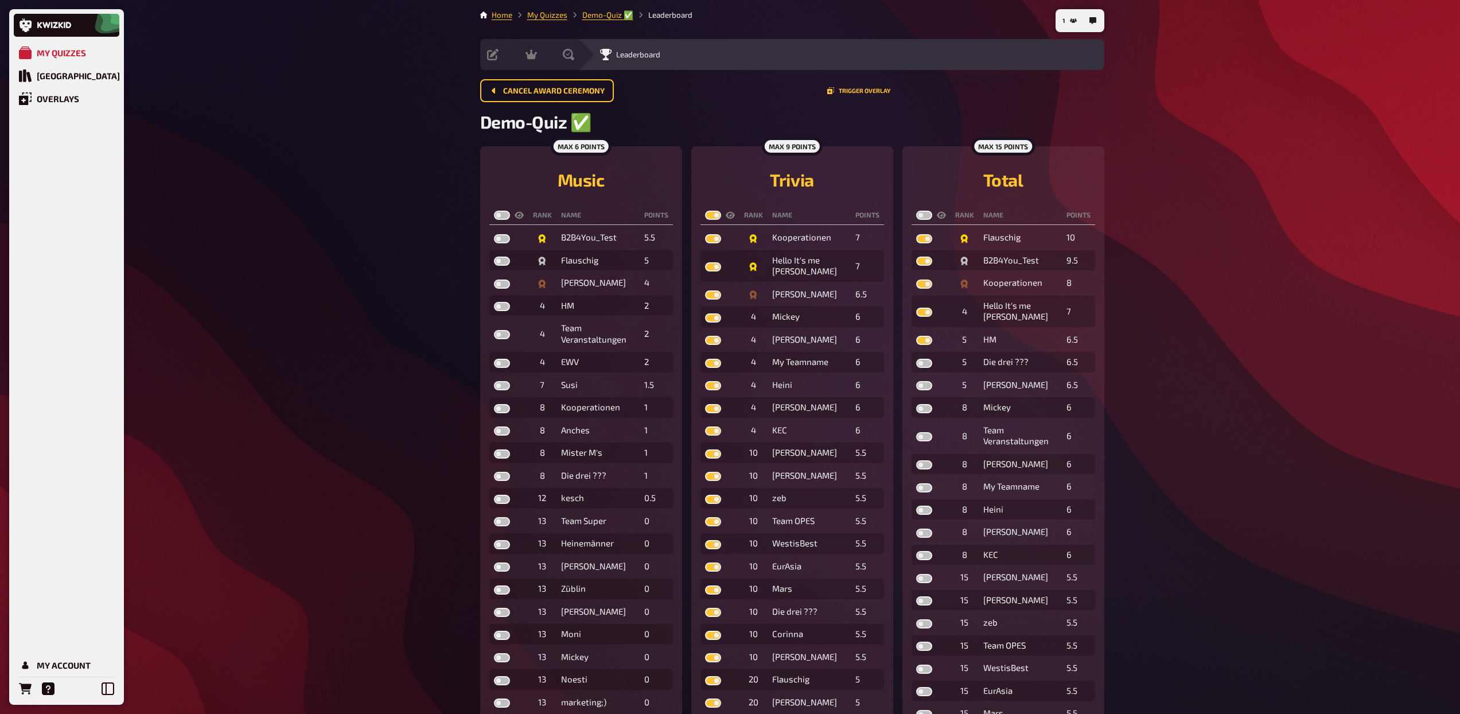
checkbox input "true"
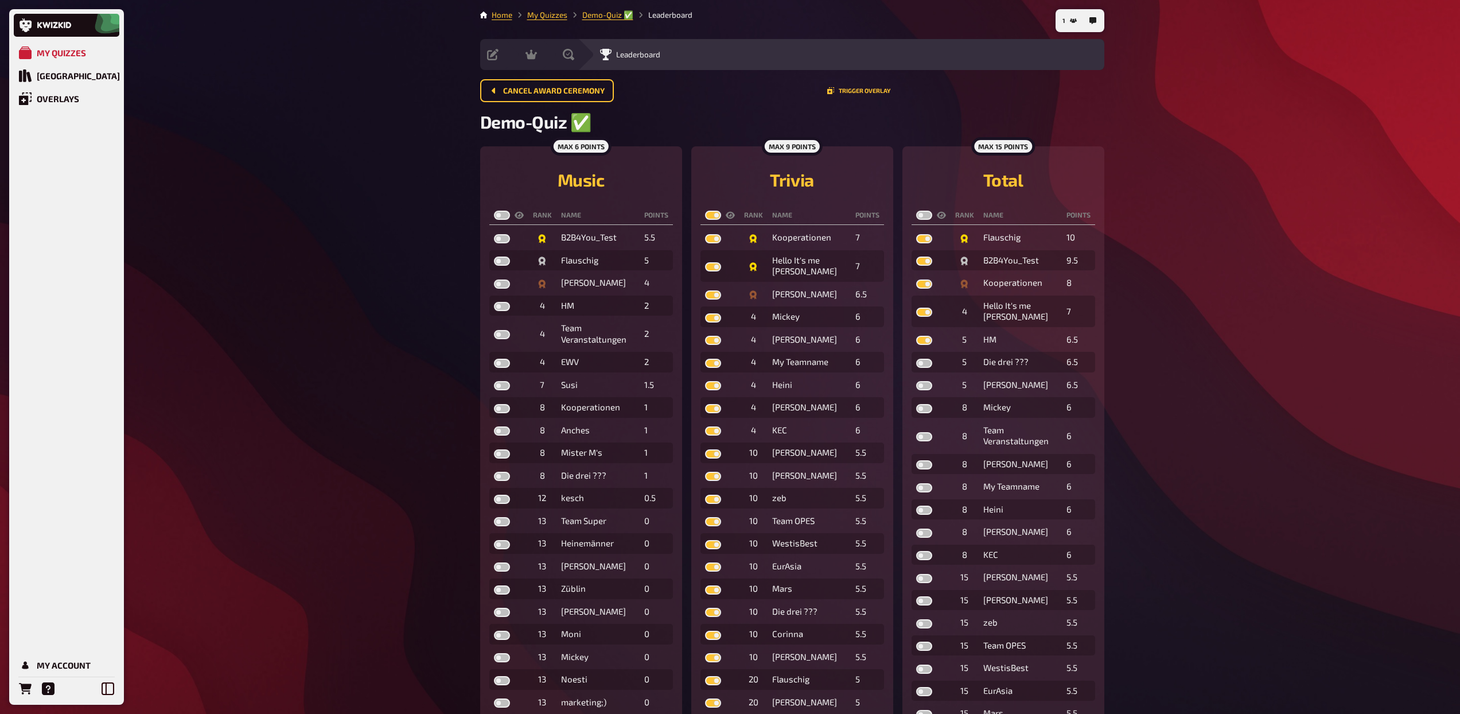
checkbox input "true"
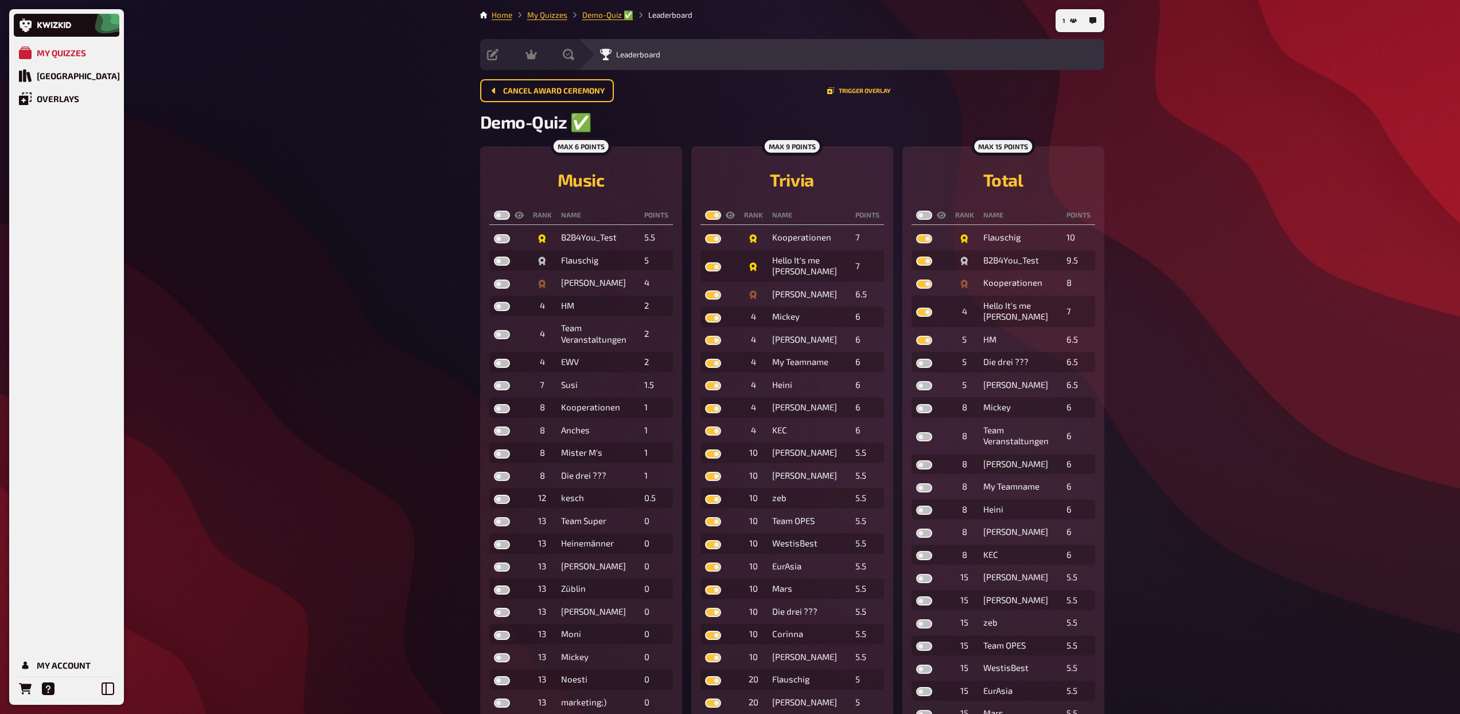
checkbox input "true"
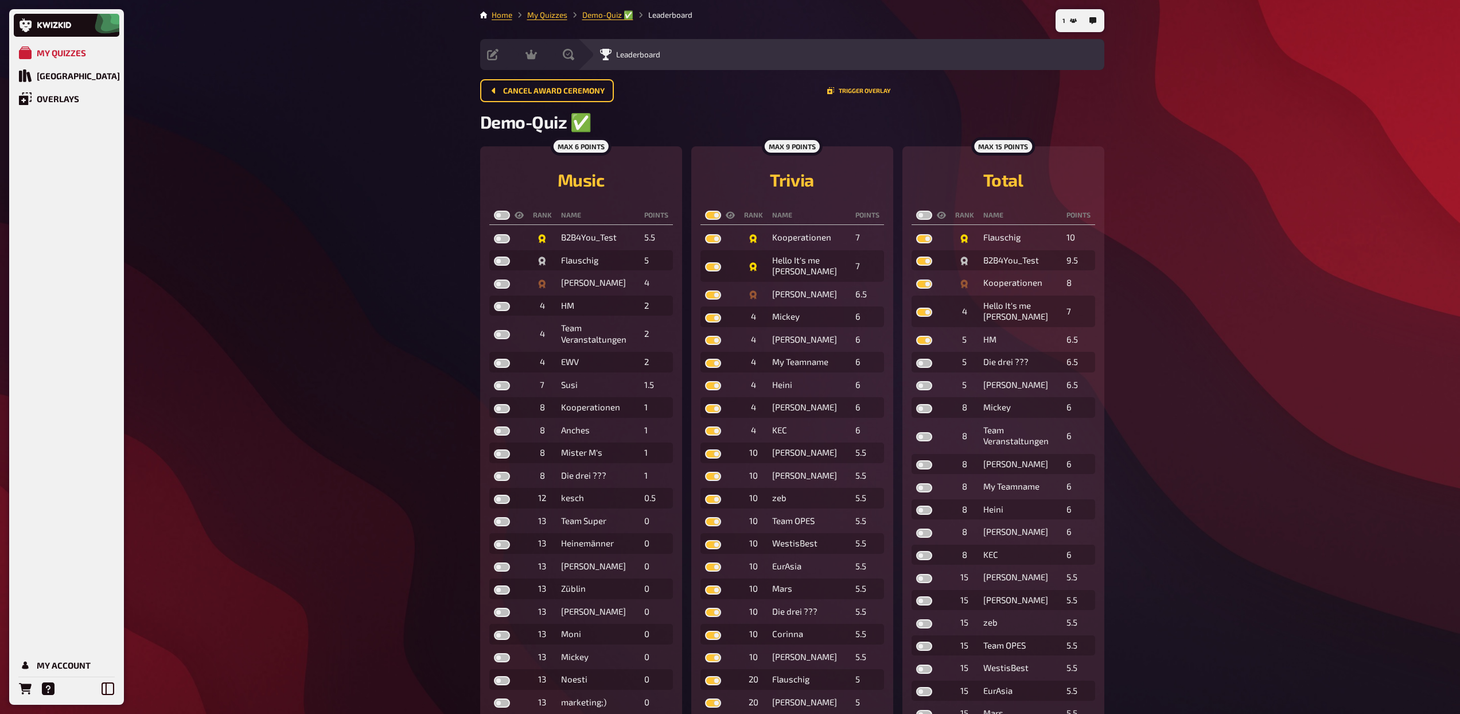
checkbox input "true"
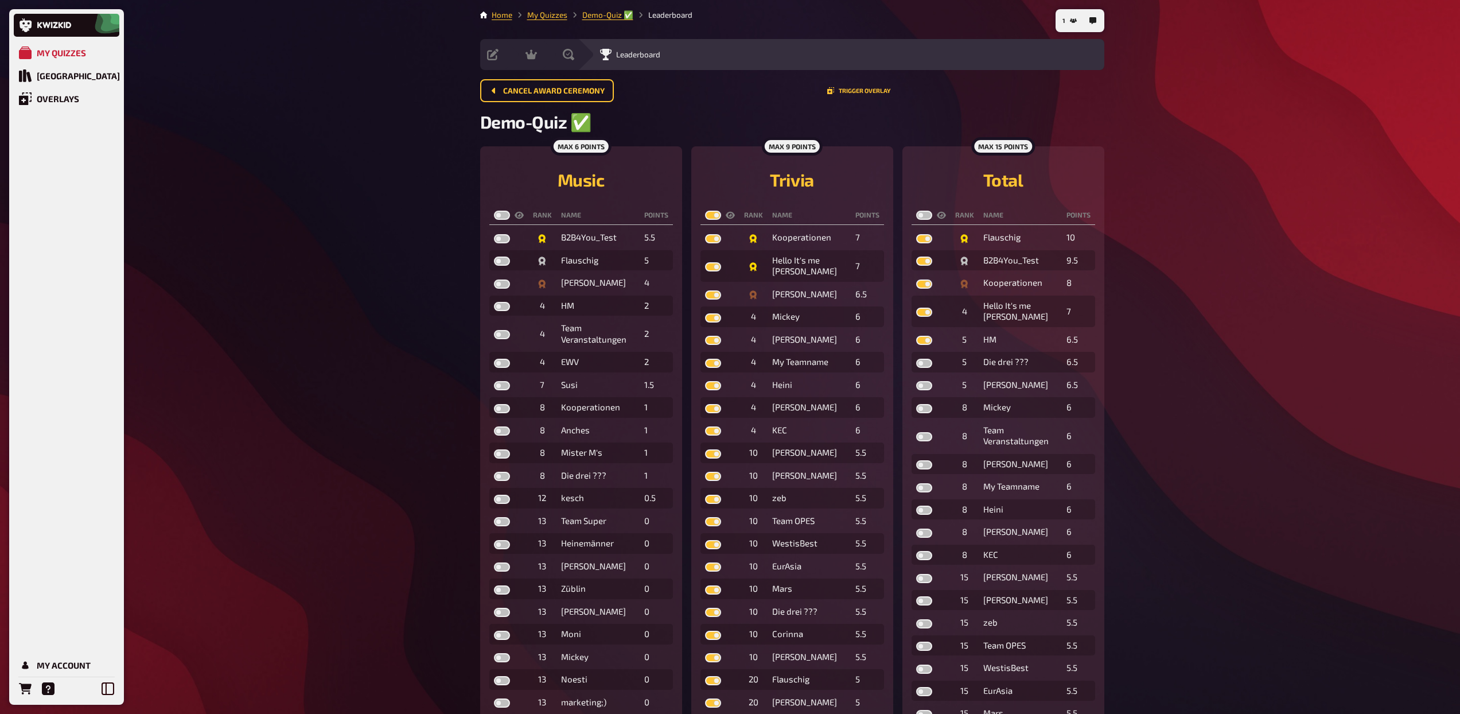
checkbox input "true"
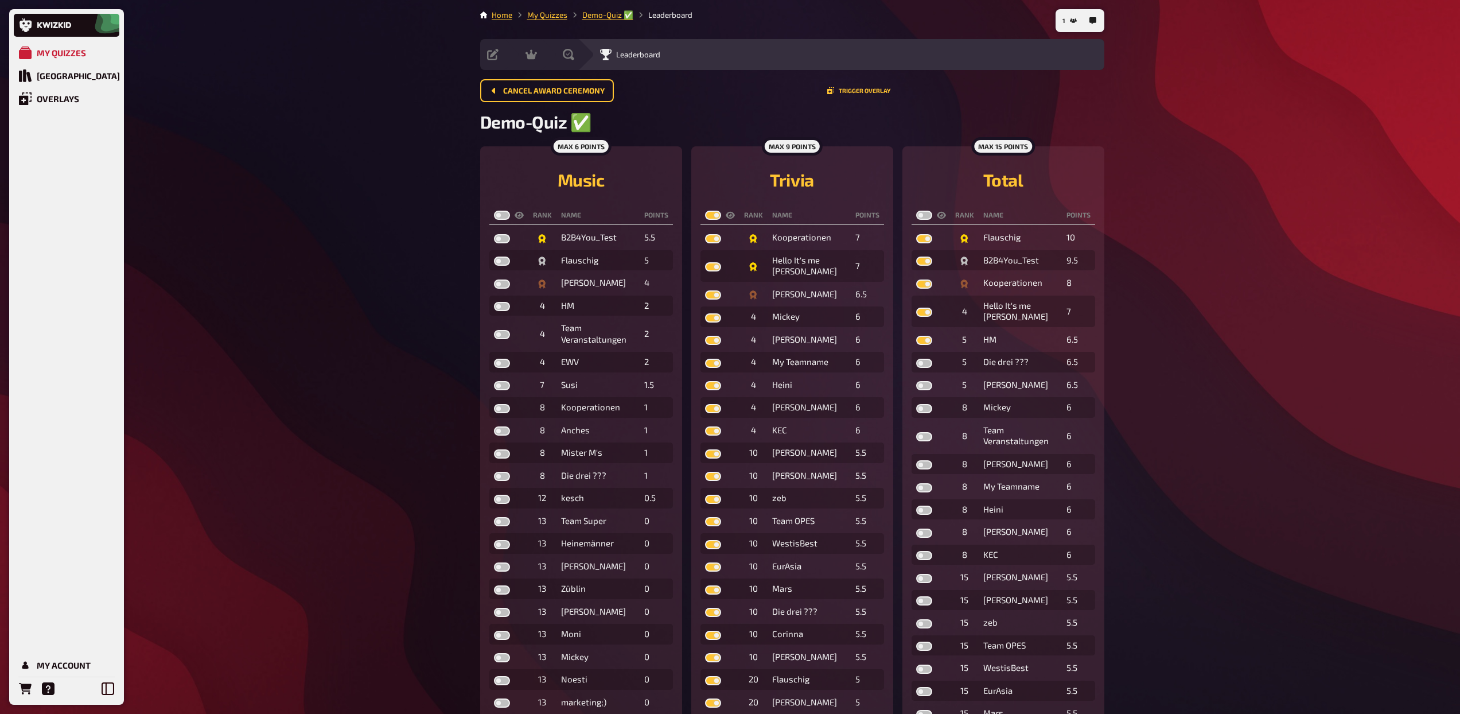
checkbox input "true"
click at [501, 216] on label at bounding box center [502, 215] width 16 height 9
click at [494, 211] on input "checkbox" at bounding box center [494, 210] width 1 height 1
checkbox input "true"
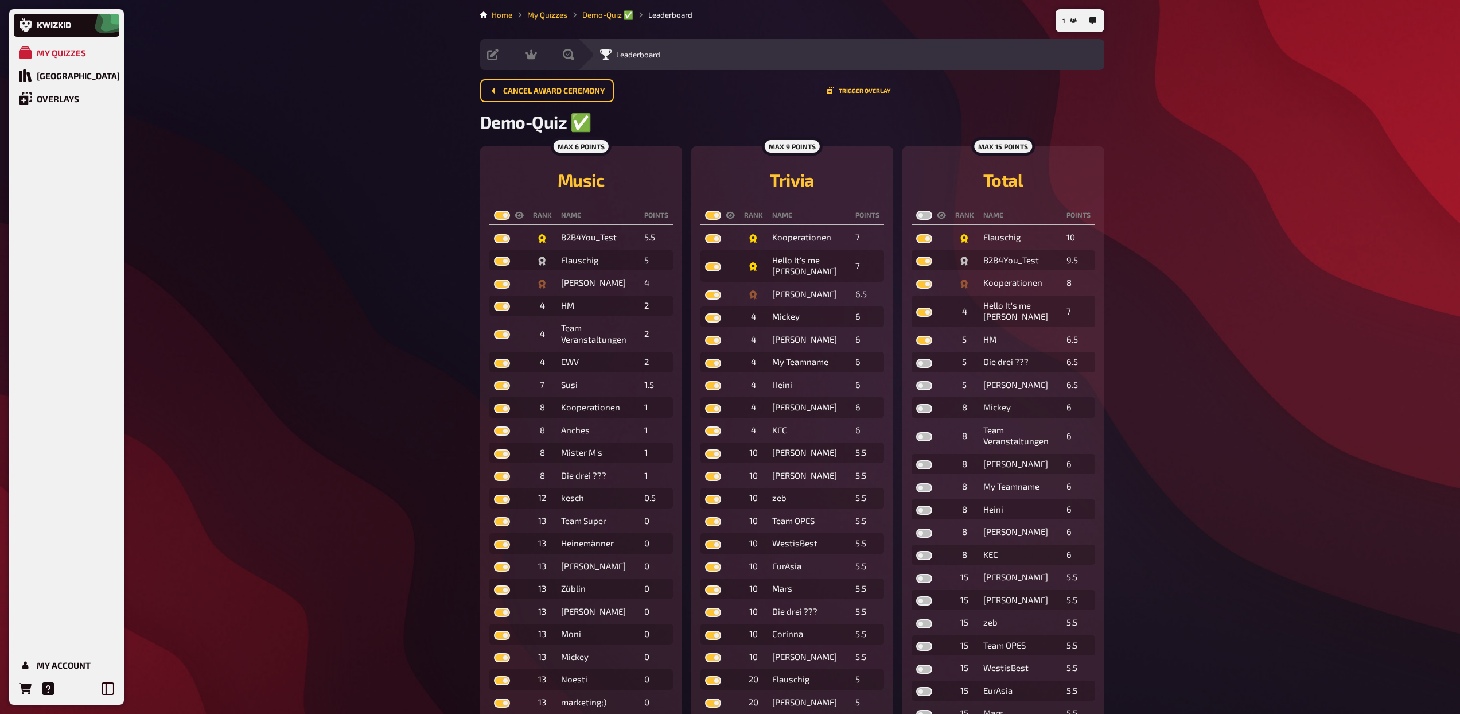
checkbox input "true"
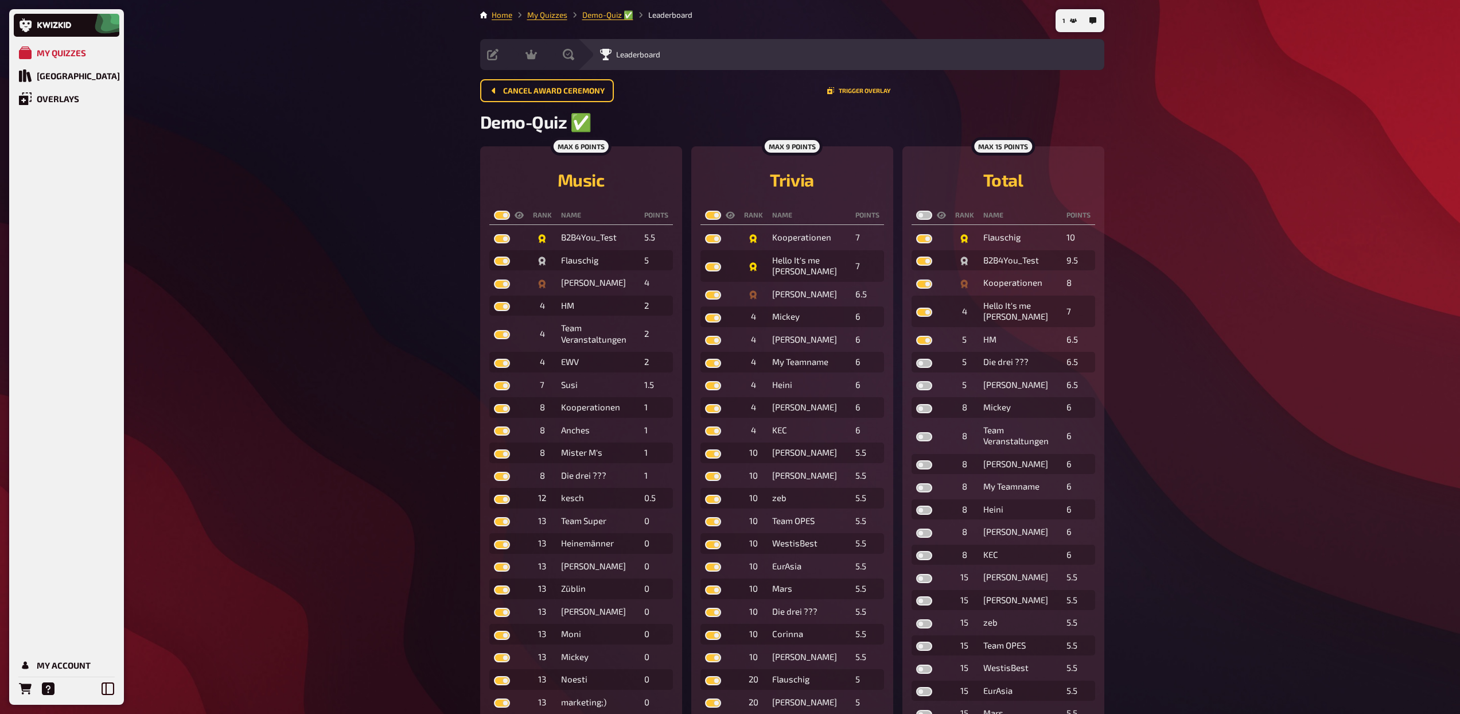
checkbox input "true"
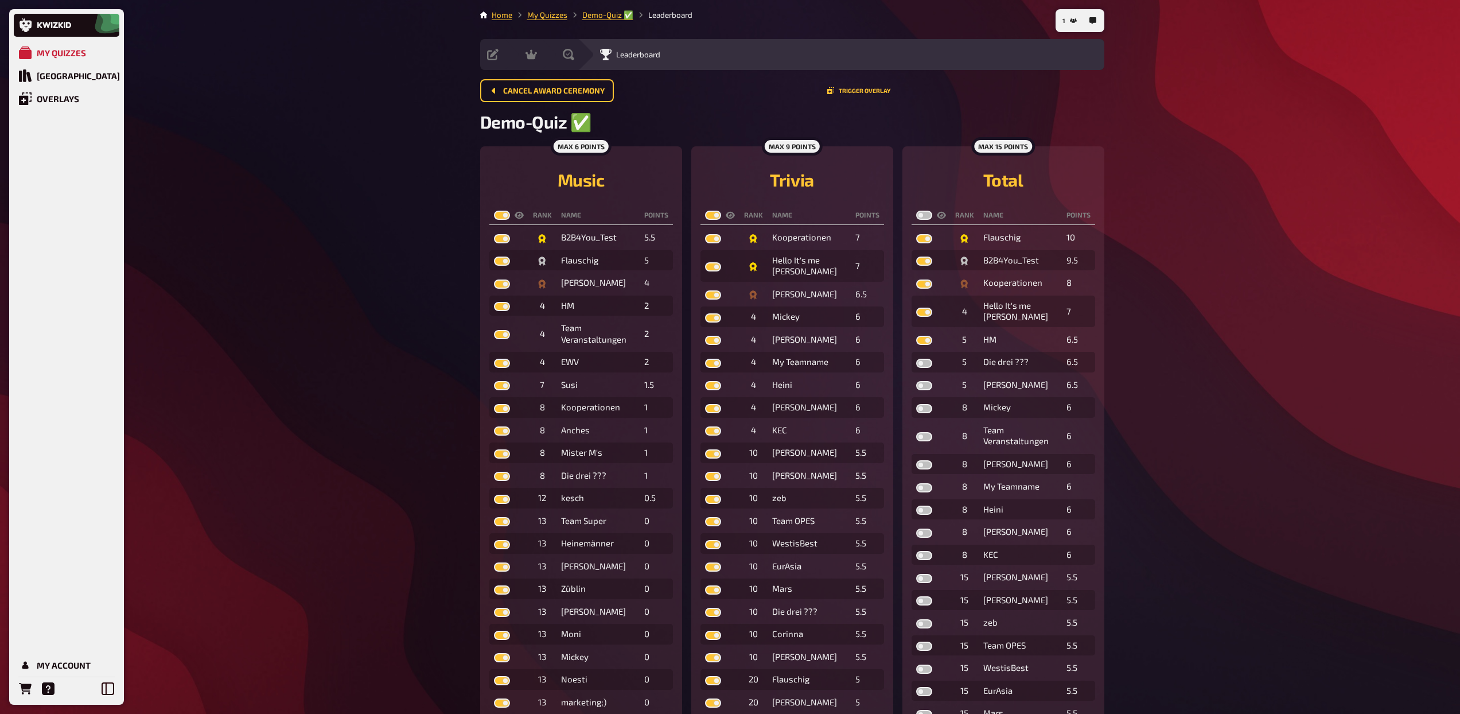
checkbox input "true"
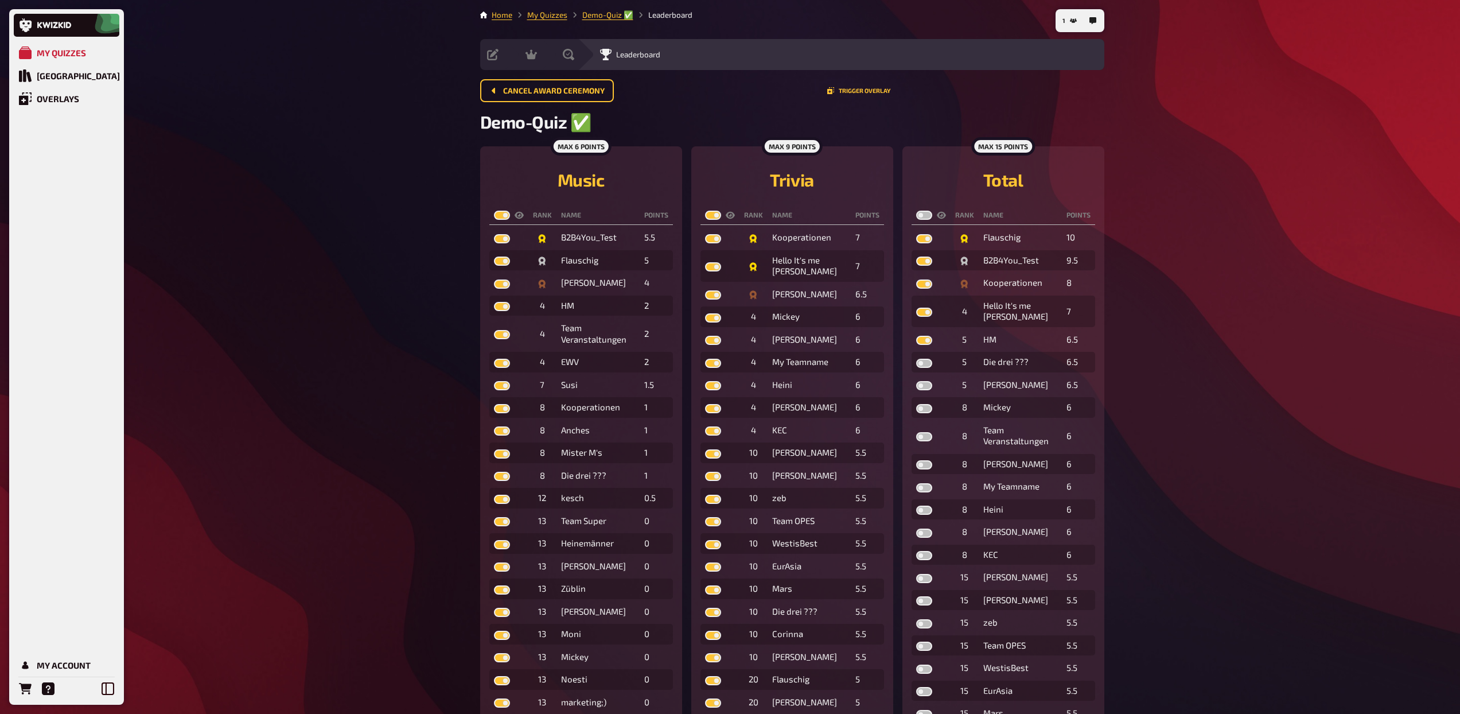
checkbox input "true"
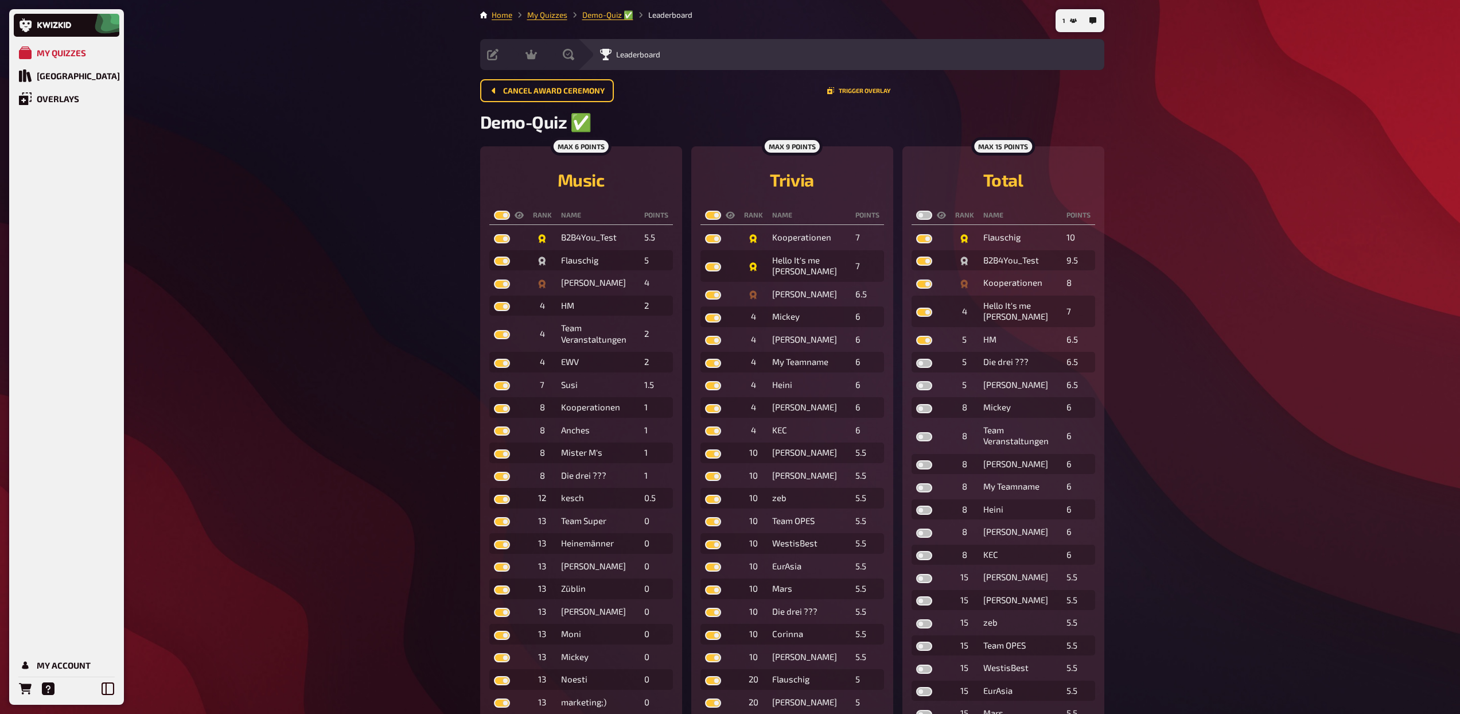
checkbox input "true"
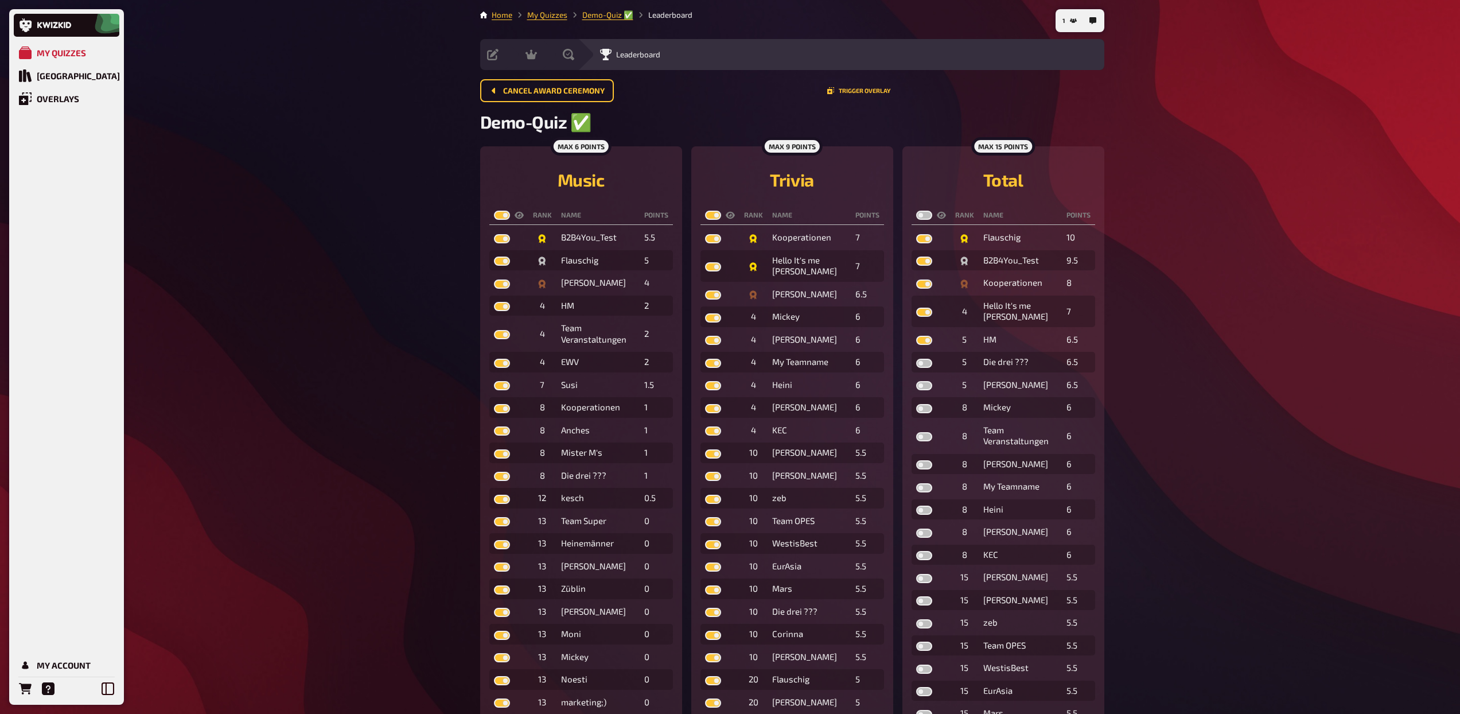
checkbox input "true"
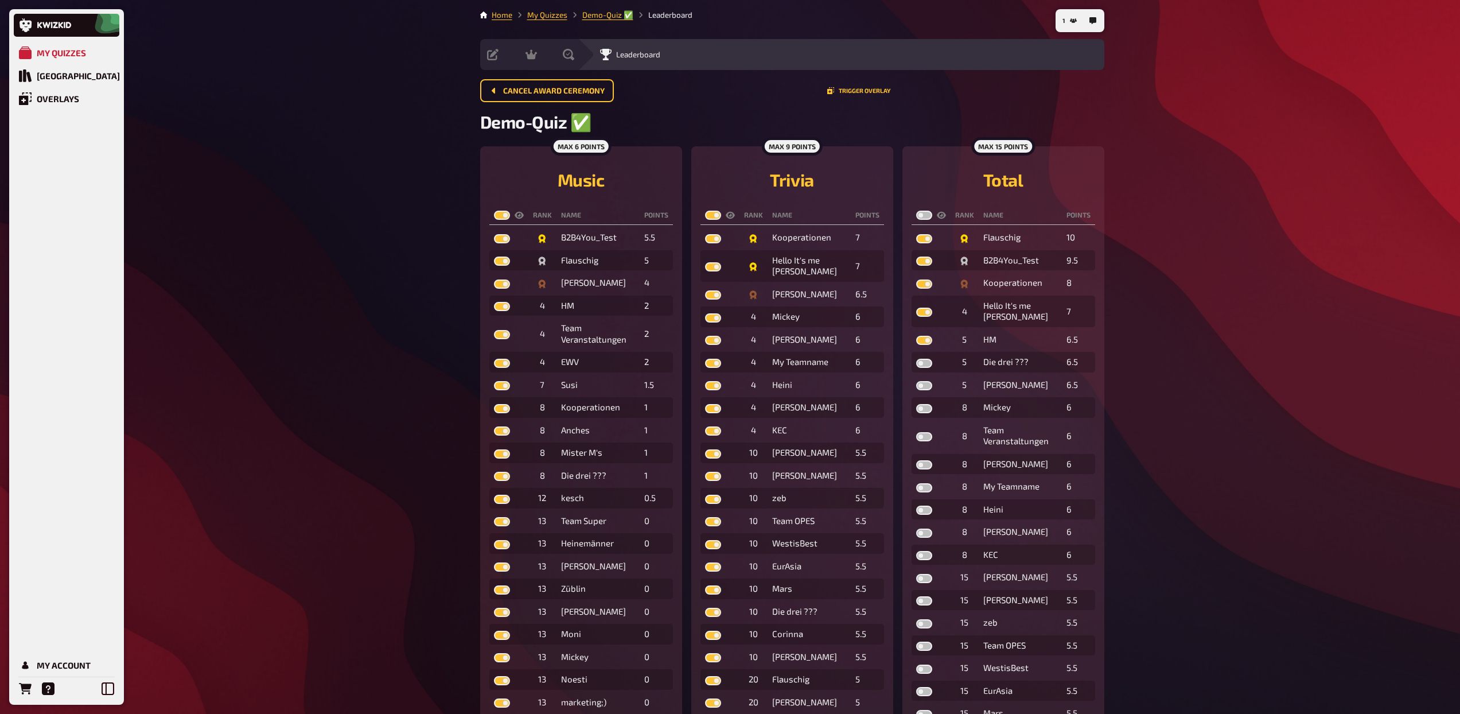
checkbox input "true"
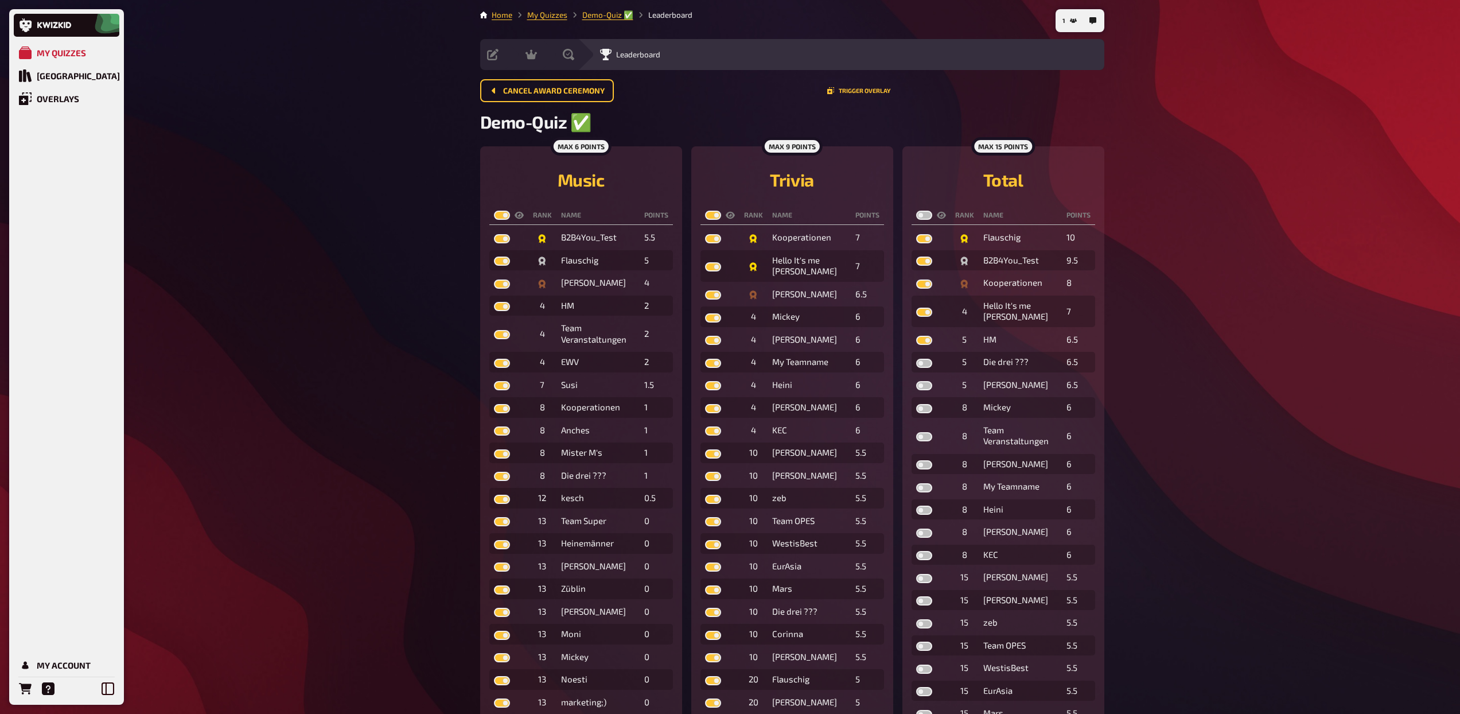
checkbox input "true"
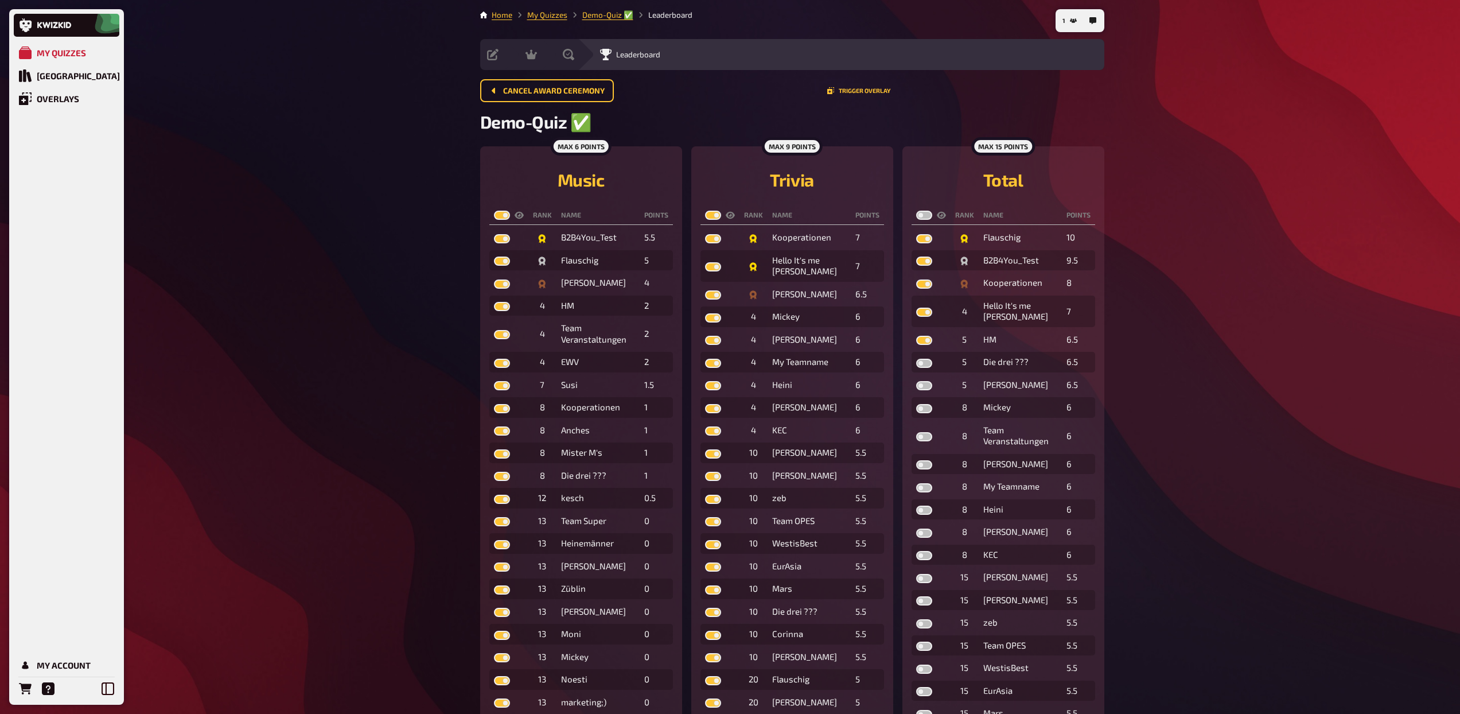
checkbox input "true"
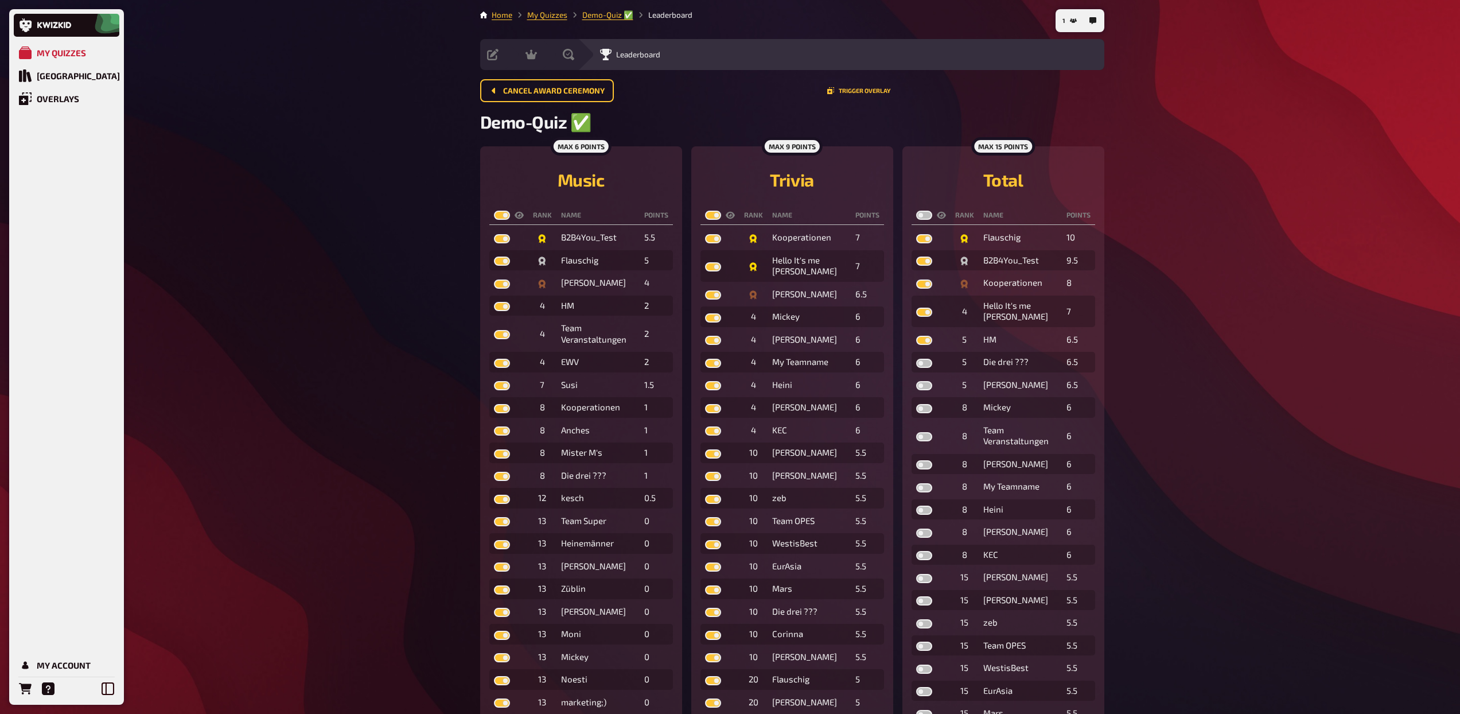
checkbox input "true"
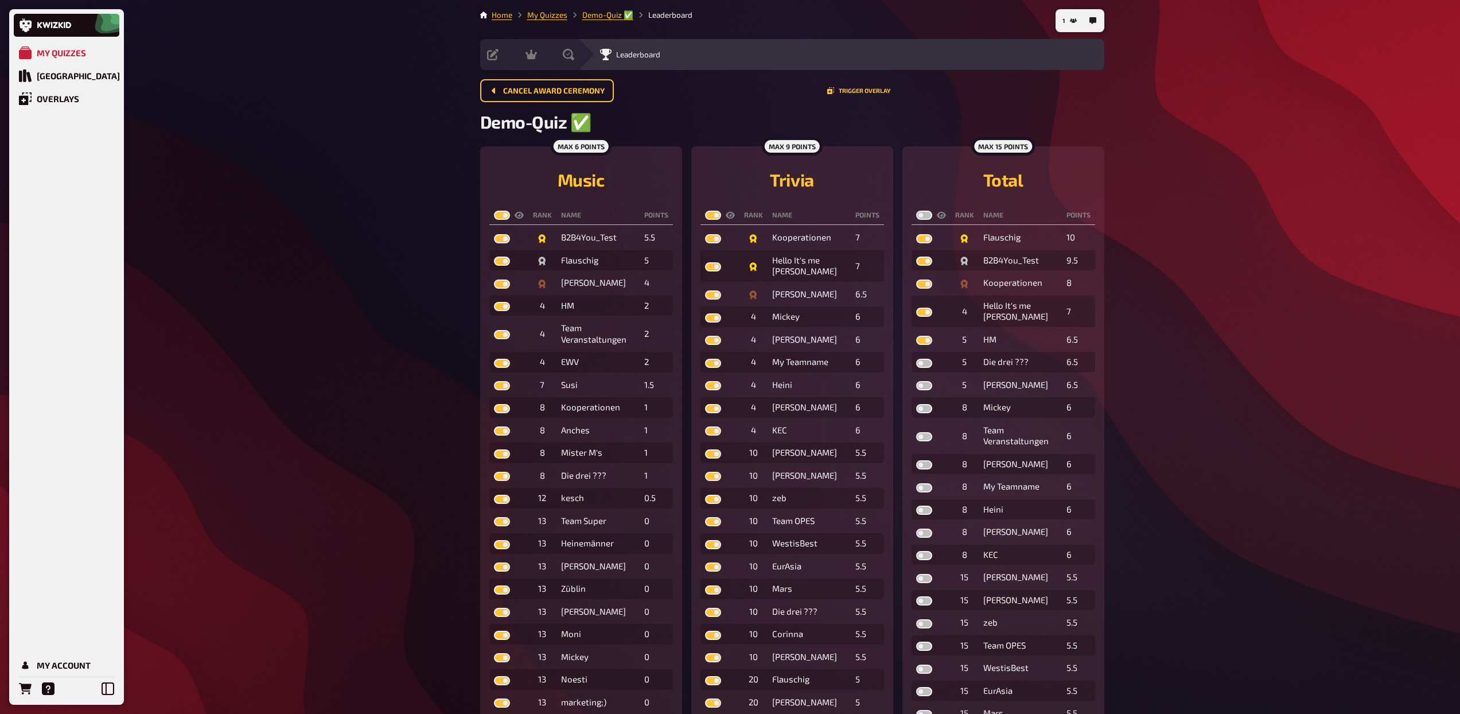
checkbox input "true"
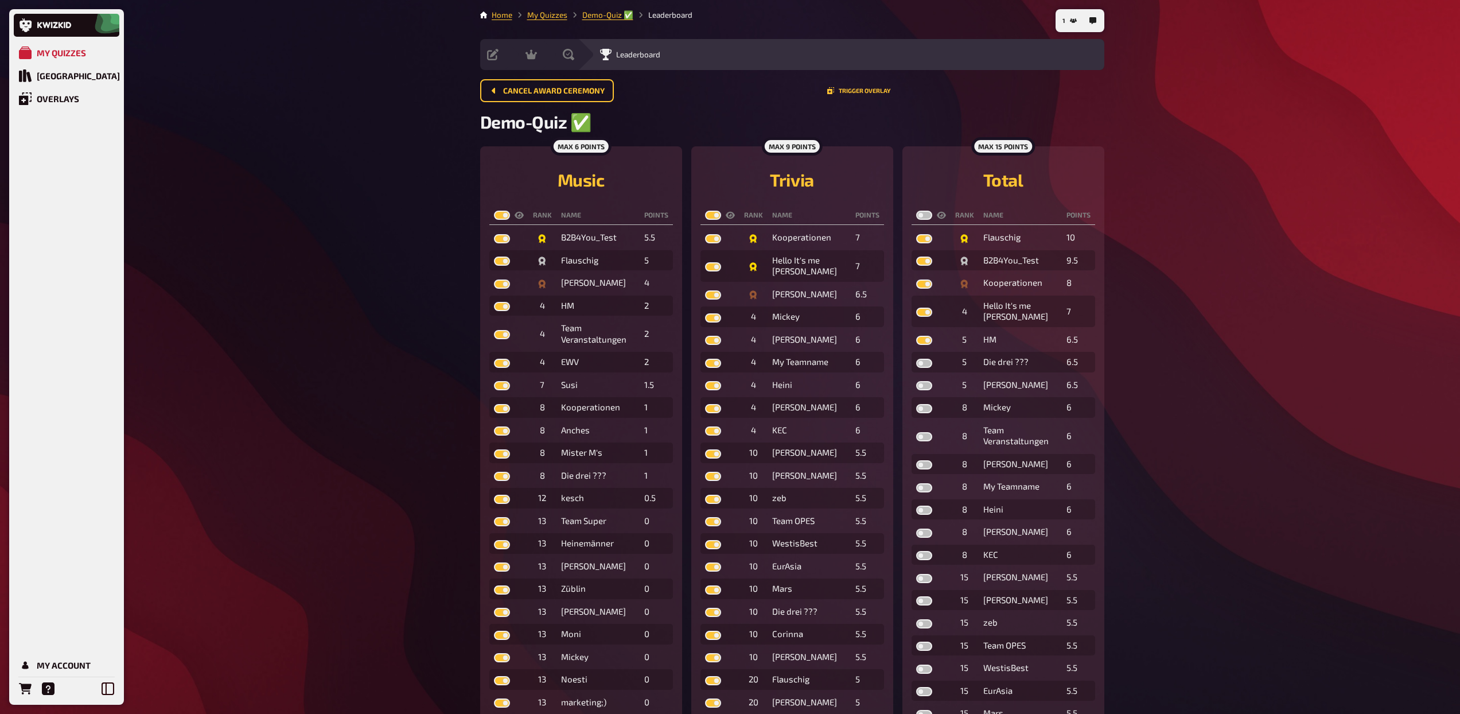
checkbox input "true"
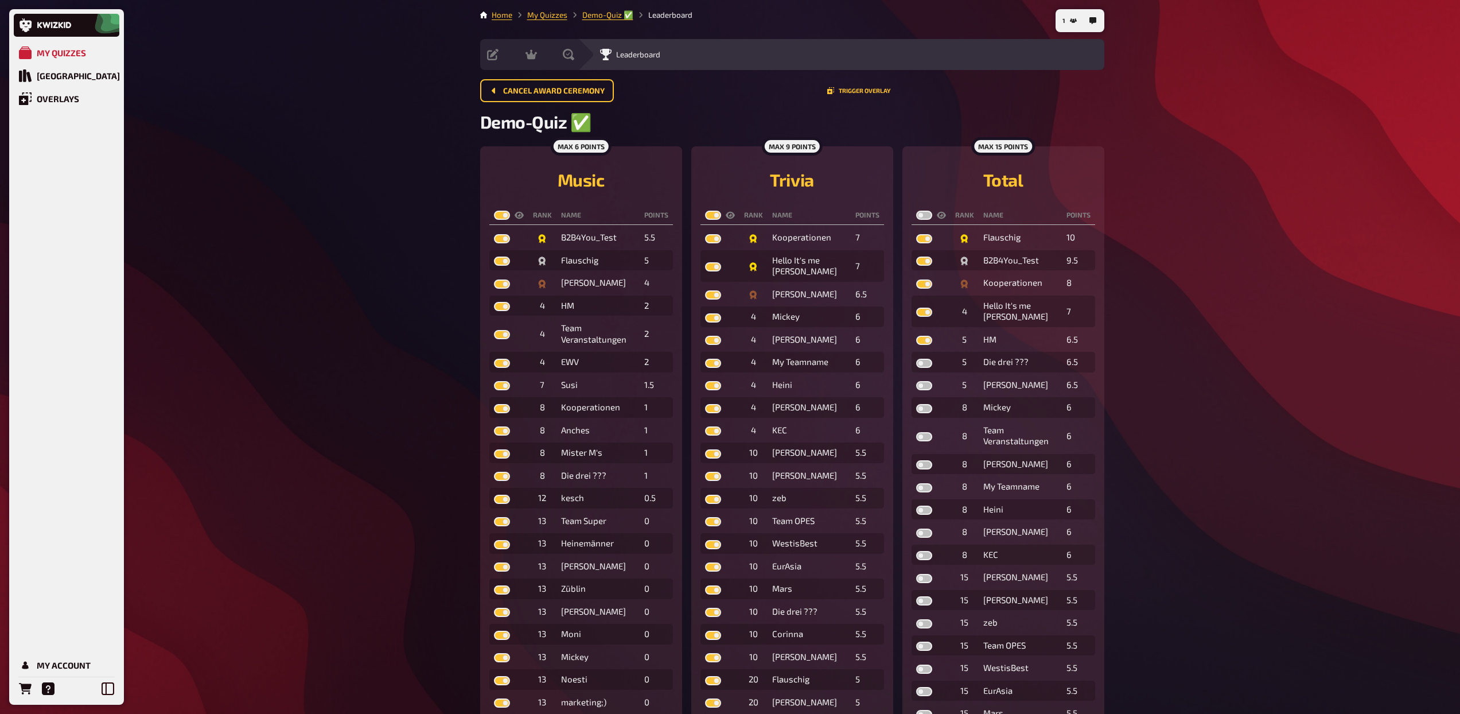
checkbox input "true"
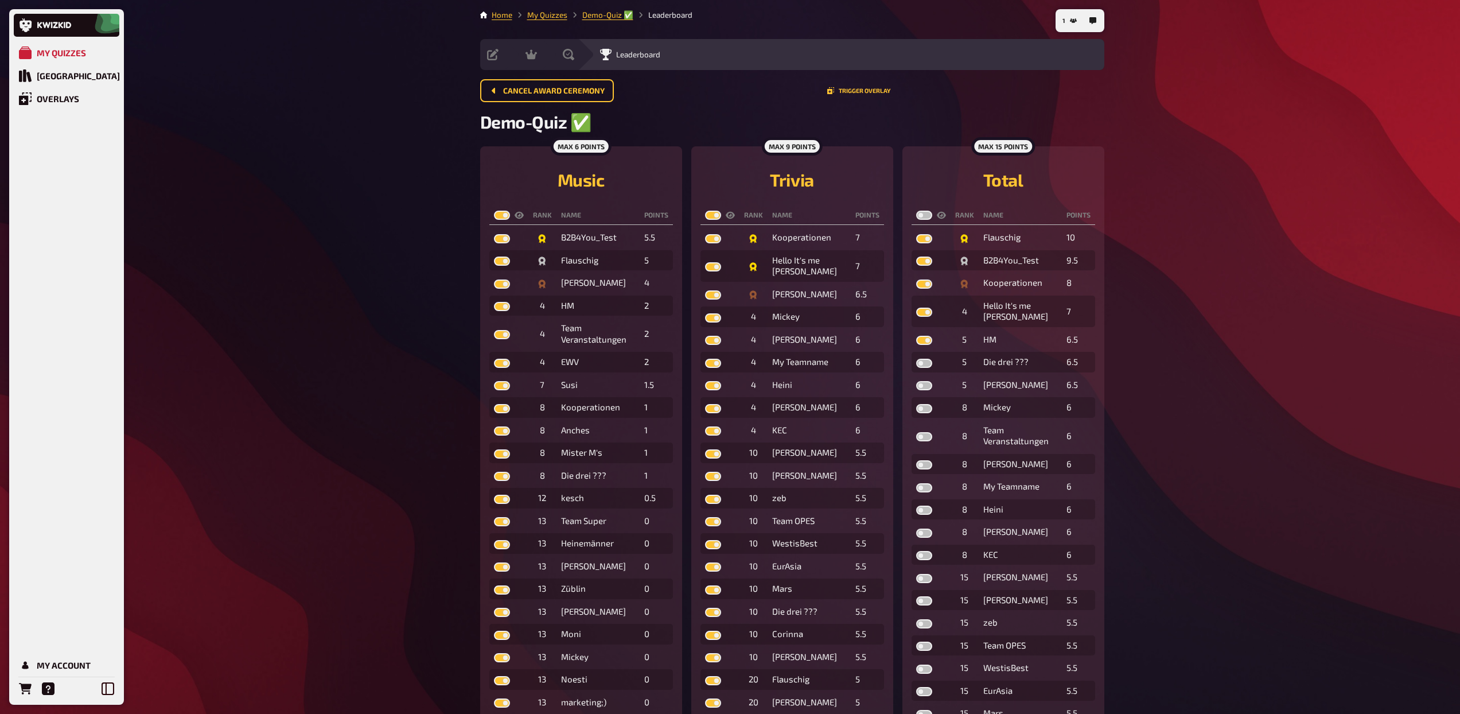
checkbox input "true"
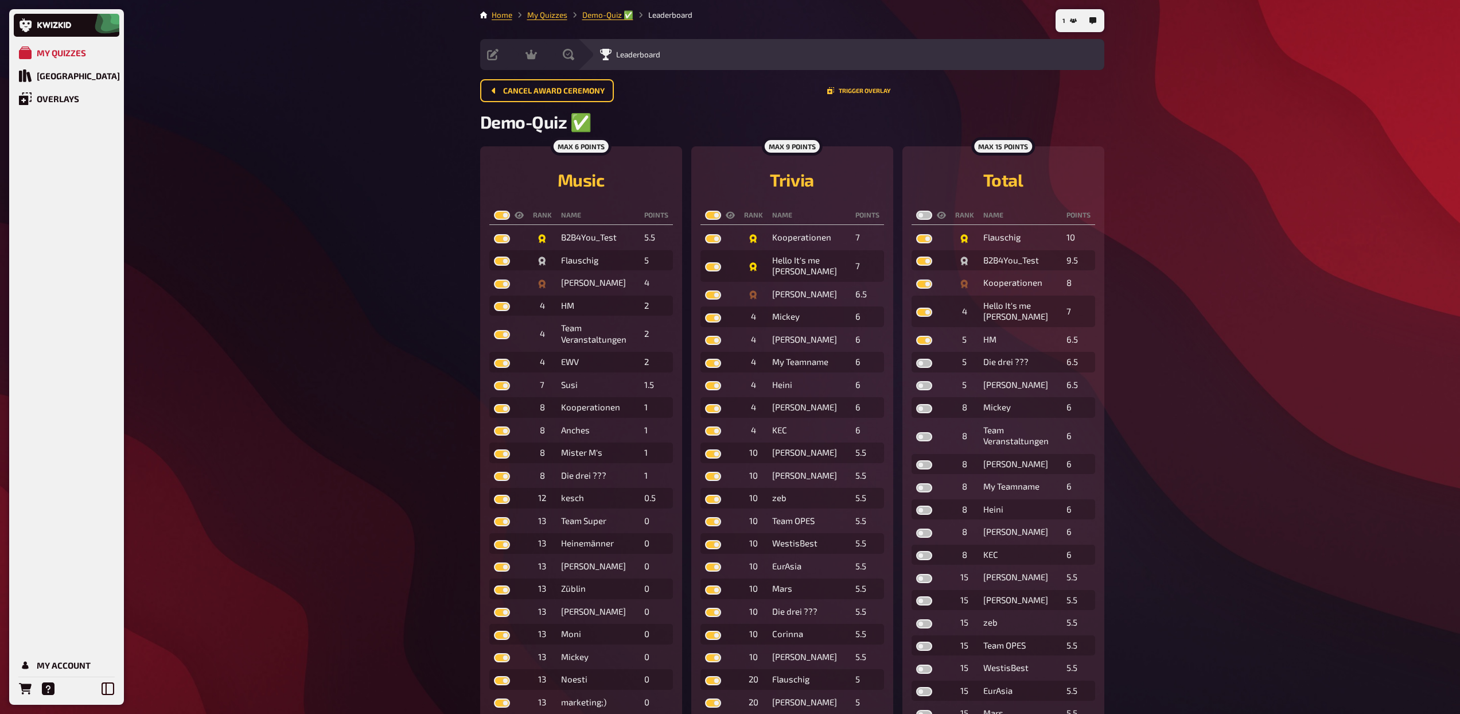
checkbox input "true"
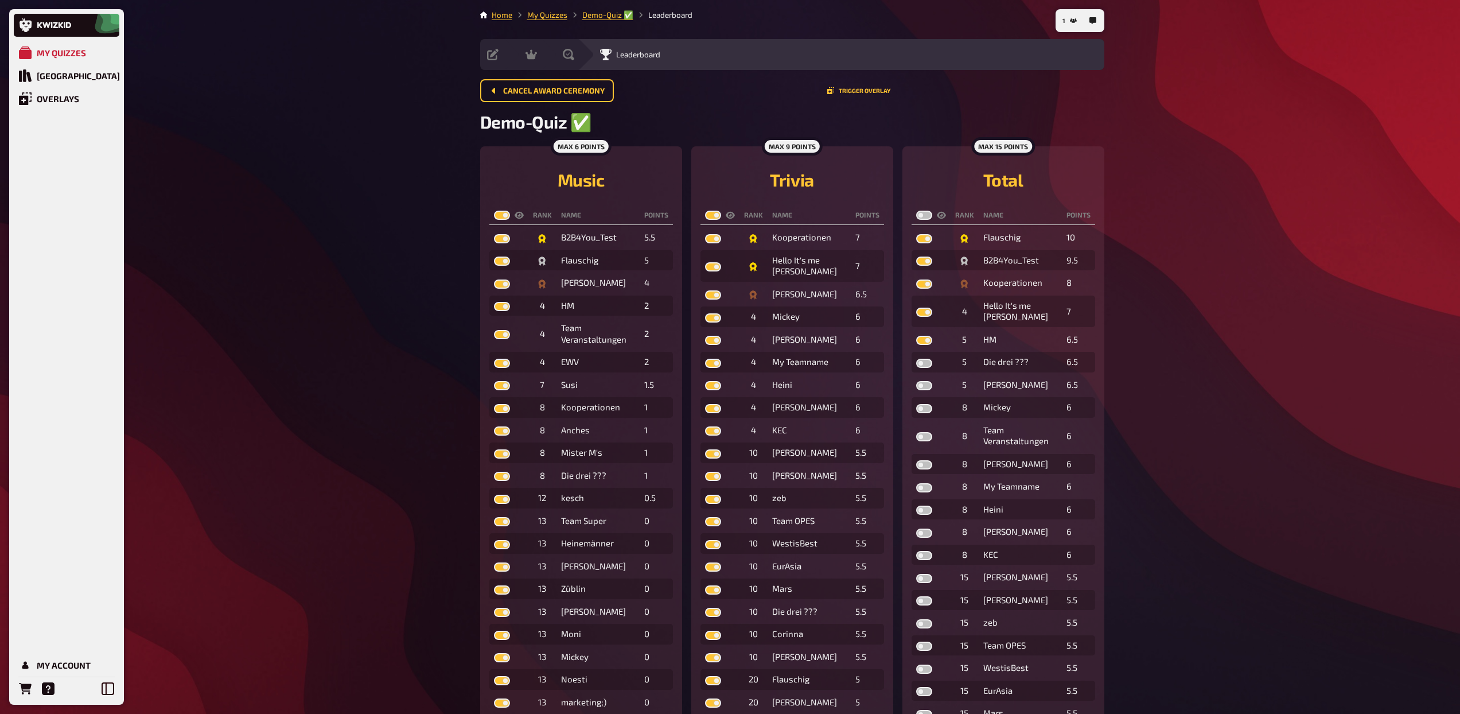
checkbox input "true"
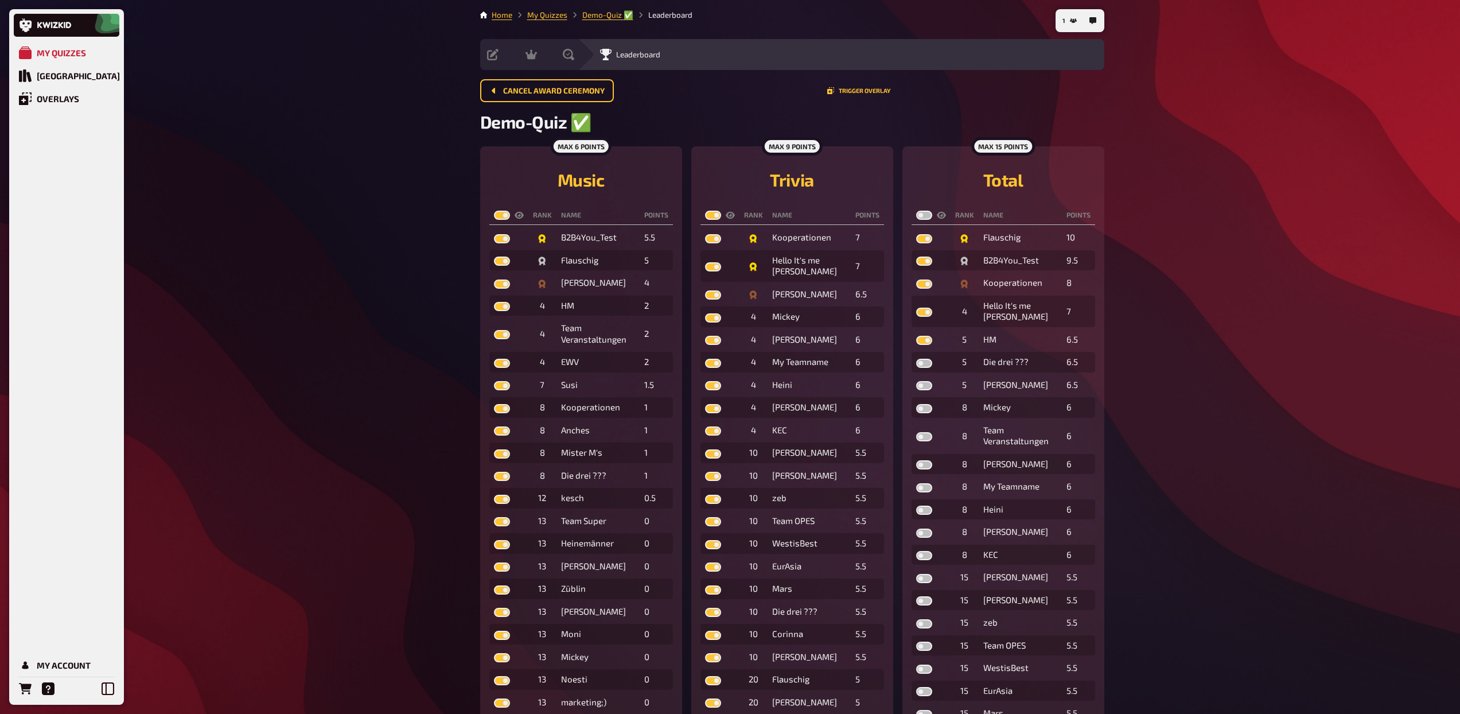
checkbox input "true"
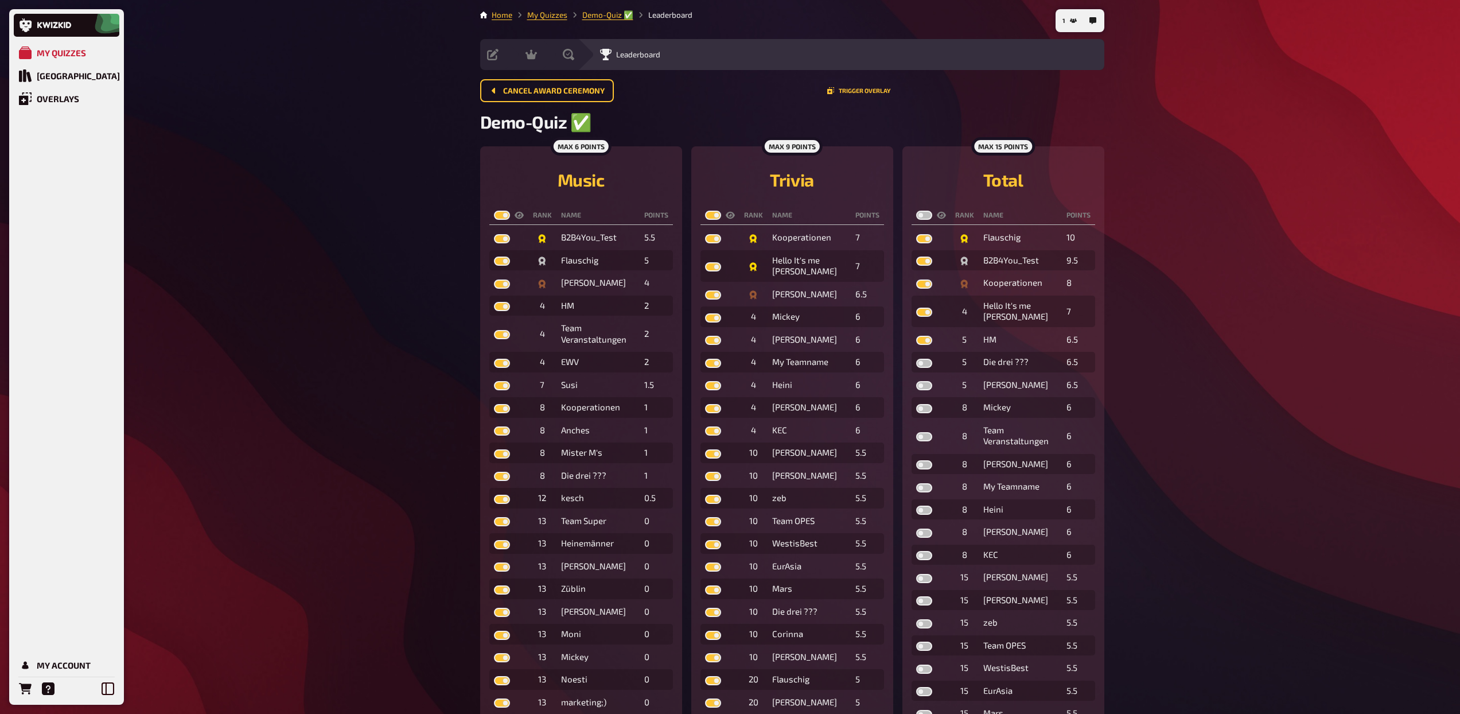
checkbox input "true"
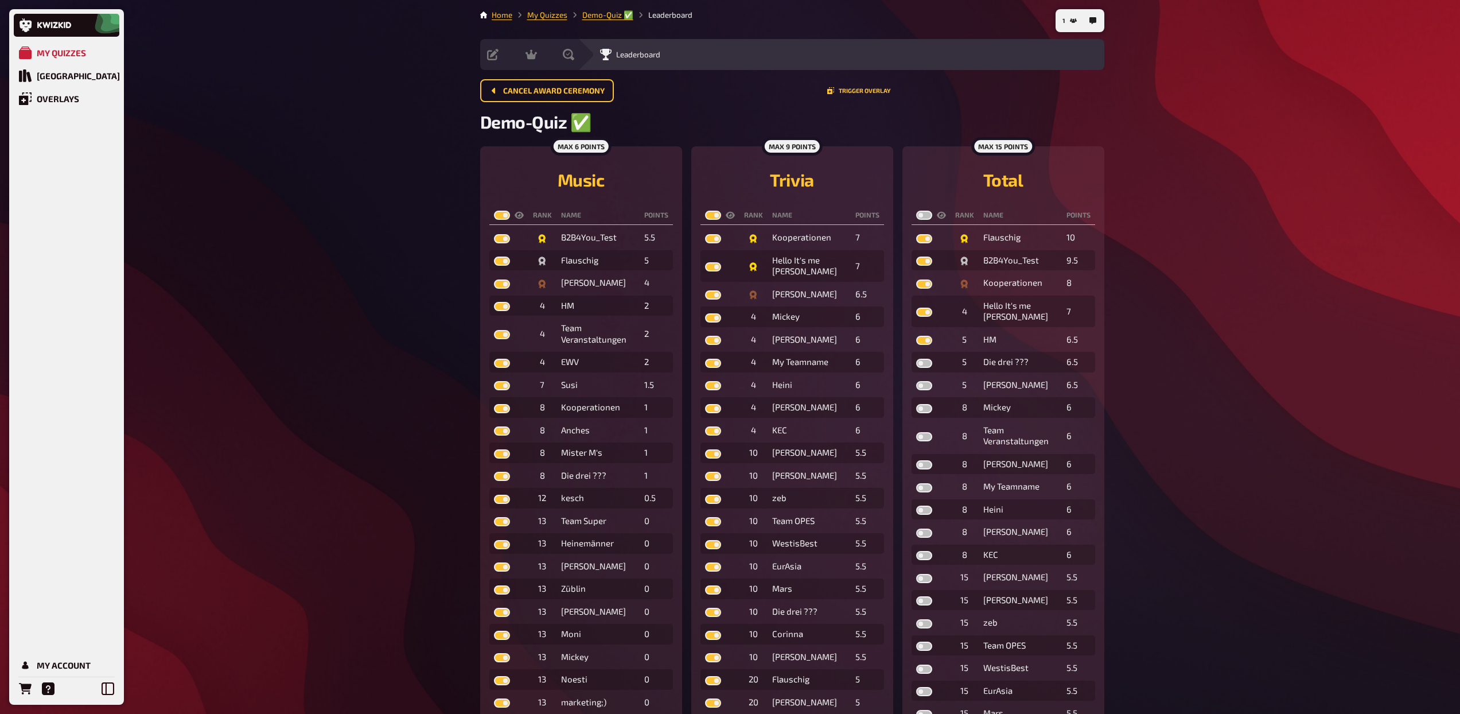
checkbox input "true"
click at [922, 215] on label at bounding box center [924, 215] width 16 height 9
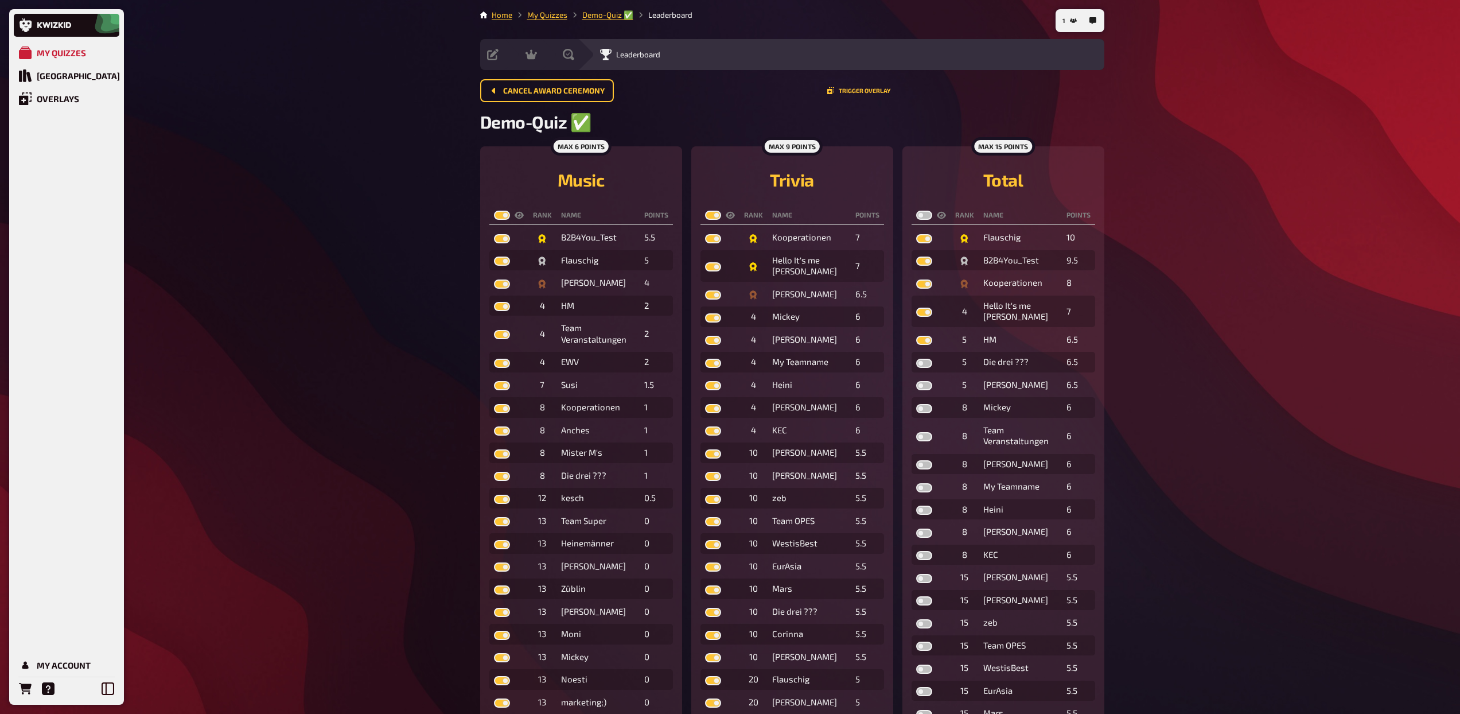
click at [916, 211] on input "checkbox" at bounding box center [916, 210] width 1 height 1
